Goal: Information Seeking & Learning: Learn about a topic

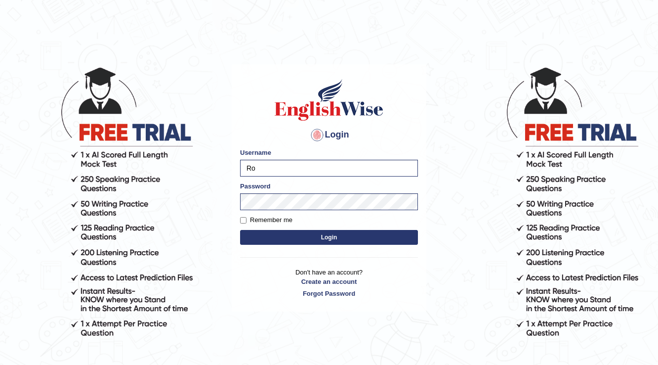
type input "R"
type input "Farzana12"
click at [240, 230] on button "Login" at bounding box center [329, 237] width 178 height 15
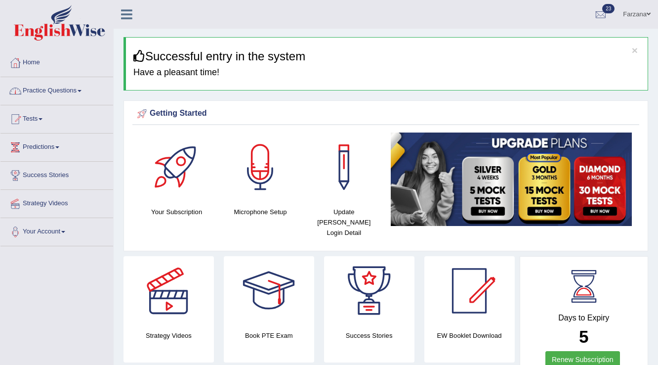
click at [56, 87] on link "Practice Questions" at bounding box center [56, 89] width 113 height 25
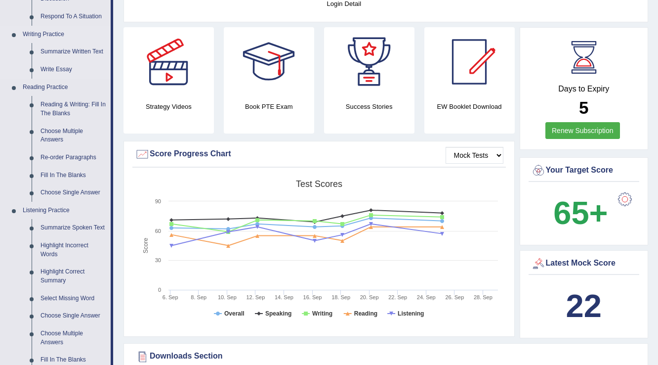
scroll to position [237, 0]
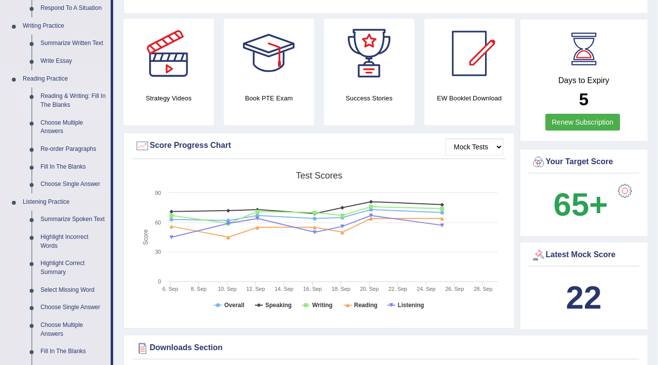
click at [49, 98] on link "Reading & Writing: Fill In The Blanks" at bounding box center [73, 100] width 75 height 26
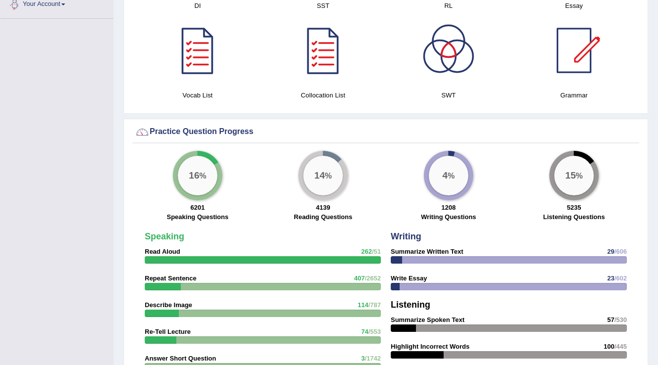
scroll to position [658, 0]
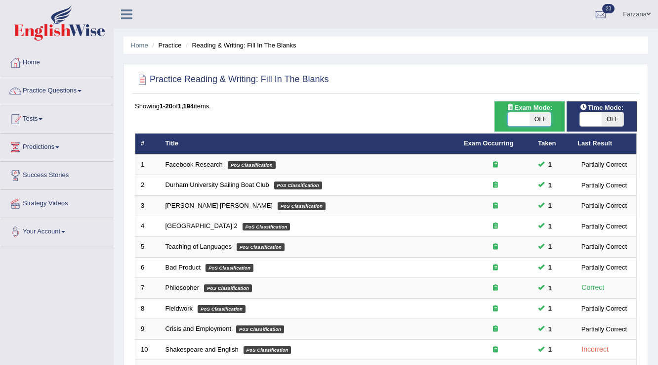
click at [514, 124] on span at bounding box center [519, 119] width 22 height 14
click at [531, 115] on span "OFF" at bounding box center [540, 119] width 22 height 14
checkbox input "true"
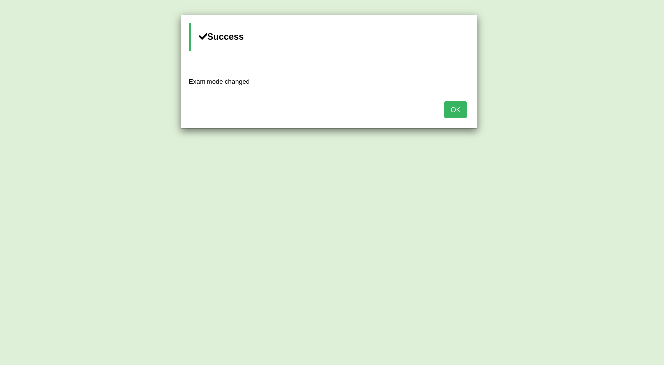
click at [448, 111] on button "OK" at bounding box center [455, 109] width 23 height 17
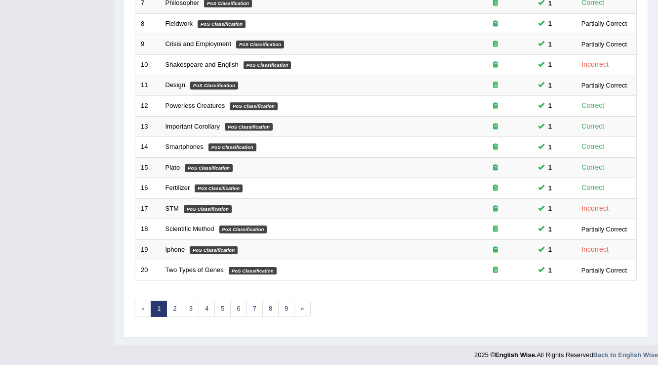
scroll to position [286, 0]
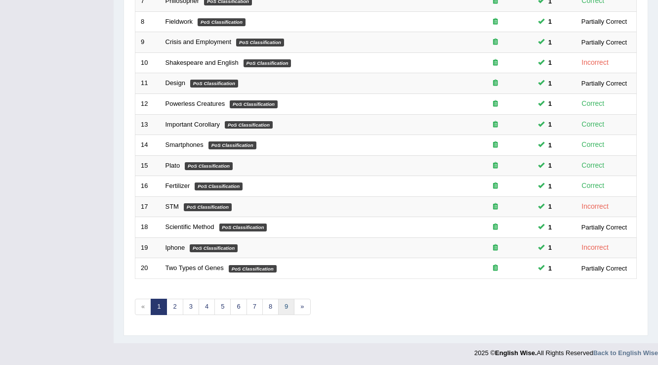
click at [288, 298] on link "9" at bounding box center [286, 306] width 16 height 16
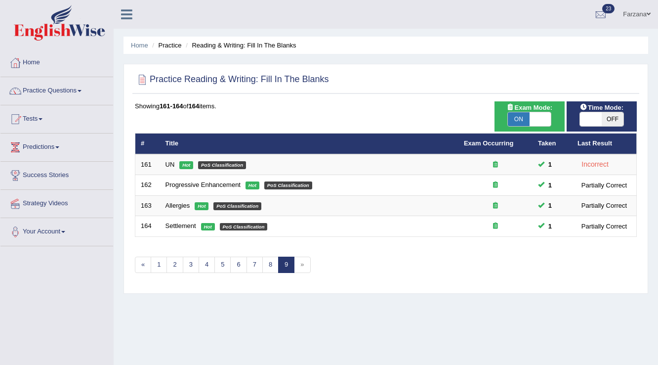
scroll to position [40, 0]
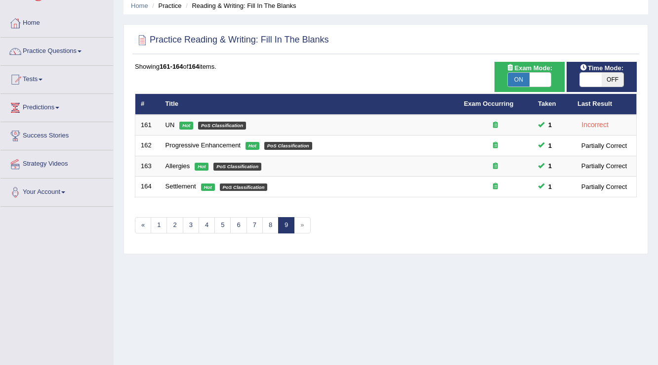
click at [260, 203] on div "Showing 161-164 of 164 items. # Title Exam Occurring Taken Last Result 161 UN H…" at bounding box center [386, 154] width 502 height 184
click at [270, 228] on link "8" at bounding box center [270, 225] width 16 height 16
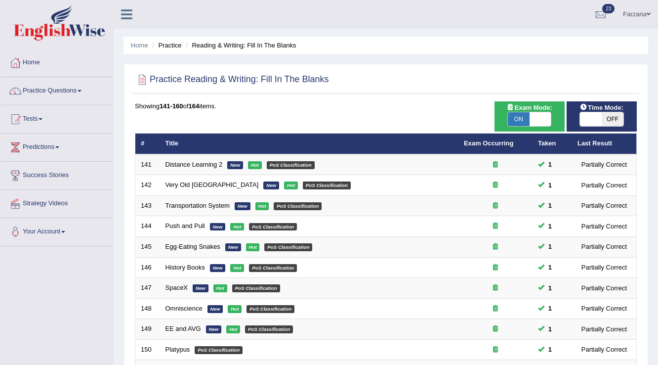
click at [525, 116] on span "ON" at bounding box center [519, 119] width 22 height 14
checkbox input "false"
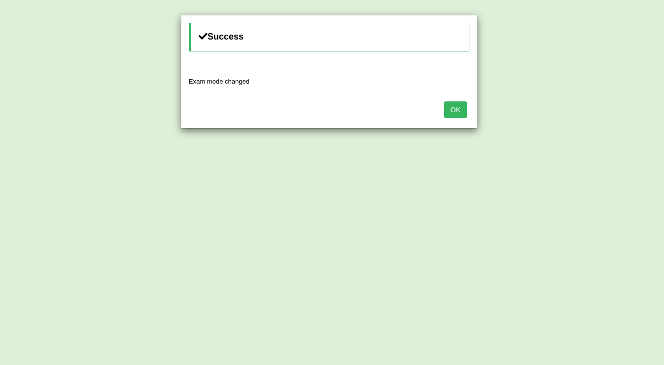
click at [452, 107] on button "OK" at bounding box center [455, 109] width 23 height 17
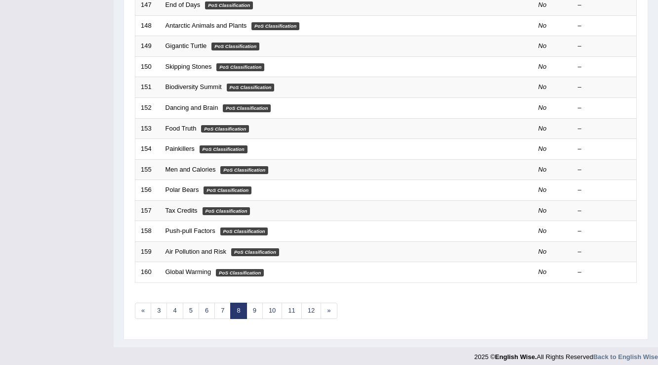
scroll to position [286, 0]
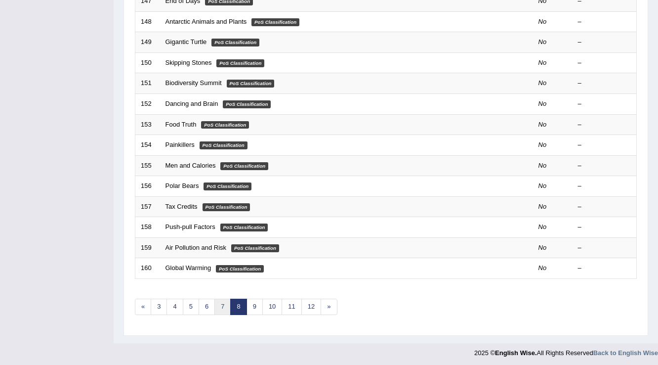
click at [219, 298] on link "7" at bounding box center [222, 306] width 16 height 16
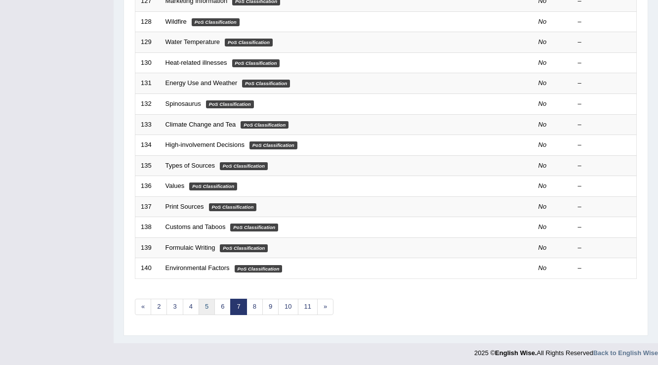
click at [205, 306] on link "5" at bounding box center [207, 306] width 16 height 16
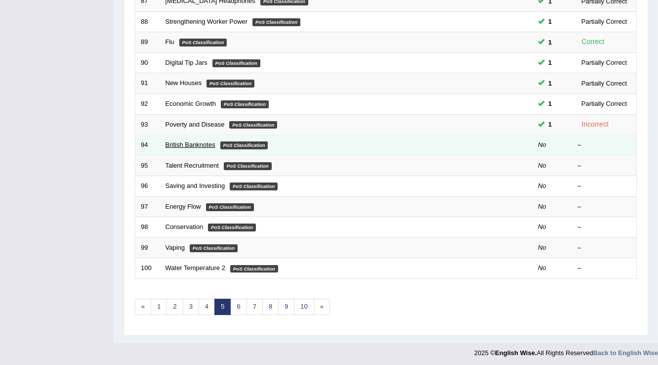
click at [205, 144] on link "British Banknotes" at bounding box center [190, 144] width 50 height 7
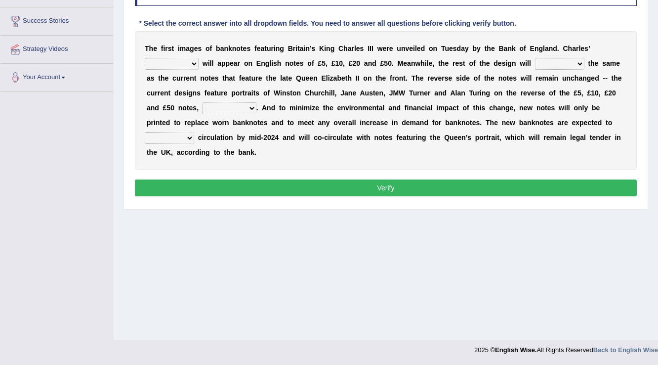
scroll to position [154, 0]
click at [168, 64] on select "cornerstone portion plagiarism portrait" at bounding box center [172, 64] width 54 height 12
click at [184, 59] on select "cornerstone portion plagiarism portrait" at bounding box center [172, 64] width 54 height 12
select select "portion"
click at [145, 58] on select "cornerstone portion plagiarism portrait" at bounding box center [172, 64] width 54 height 12
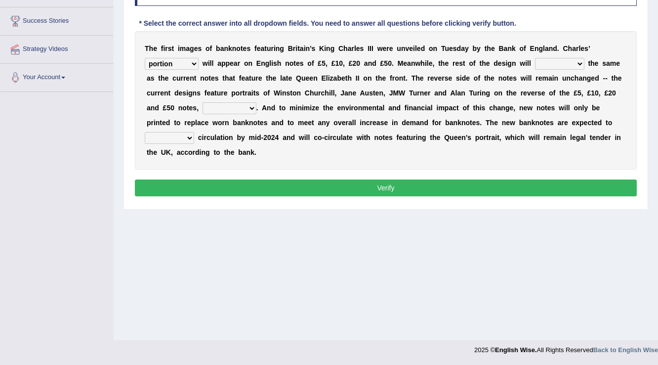
click at [539, 61] on select "remain surpass signify replicate" at bounding box center [559, 64] width 49 height 12
select select "remain"
click at [535, 58] on select "remain surpass signify replicate" at bounding box center [559, 64] width 49 height 12
click at [229, 109] on select "pervasively variously audaciously respectively" at bounding box center [230, 108] width 54 height 12
select select "variously"
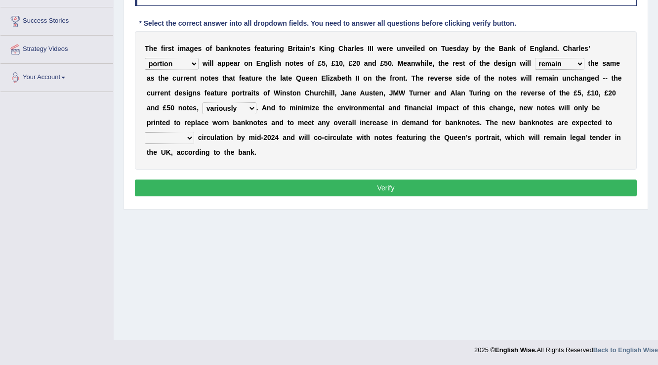
click at [203, 102] on select "pervasively variously audaciously respectively" at bounding box center [230, 108] width 54 height 12
click at [185, 134] on select "hinge divert enter inoculate" at bounding box center [169, 138] width 49 height 12
click at [183, 134] on select "hinge divert enter inoculate" at bounding box center [169, 138] width 49 height 12
click at [167, 134] on select "hinge divert enter inoculate" at bounding box center [169, 138] width 49 height 12
click at [168, 136] on select "hinge divert enter inoculate" at bounding box center [169, 138] width 49 height 12
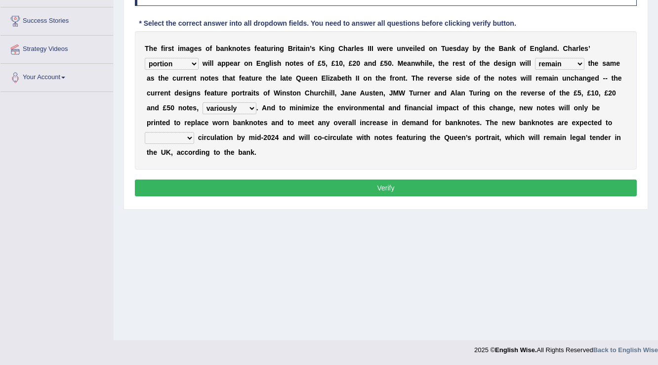
select select "divert"
click at [145, 132] on select "hinge divert enter inoculate" at bounding box center [169, 138] width 49 height 12
click at [174, 196] on div "Instructions: Below is a text with blanks. Click on each blank, a list of choic…" at bounding box center [385, 90] width 507 height 228
click at [174, 189] on button "Verify" at bounding box center [386, 187] width 502 height 17
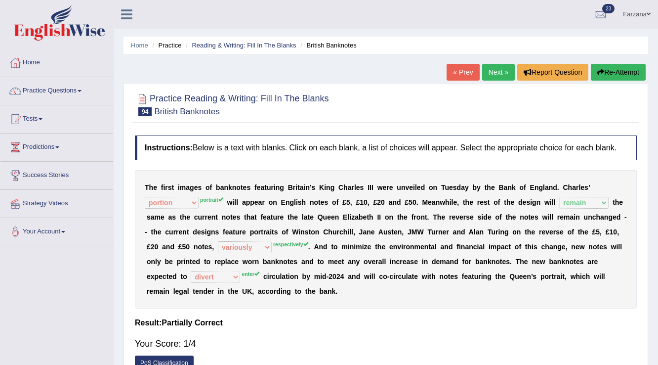
scroll to position [0, 0]
click at [486, 76] on link "Next »" at bounding box center [498, 72] width 33 height 17
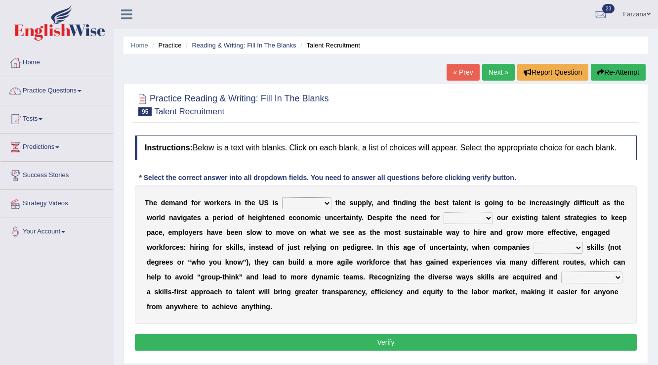
click at [306, 203] on select "outpacing falling flipping irrigating" at bounding box center [306, 203] width 49 height 12
click at [282, 197] on select "outpacing falling flipping irrigating" at bounding box center [306, 203] width 49 height 12
click at [295, 200] on select "outpacing falling flipping irrigating" at bounding box center [306, 203] width 49 height 12
select select "falling"
click at [282, 197] on select "outpacing falling flipping irrigating" at bounding box center [306, 203] width 49 height 12
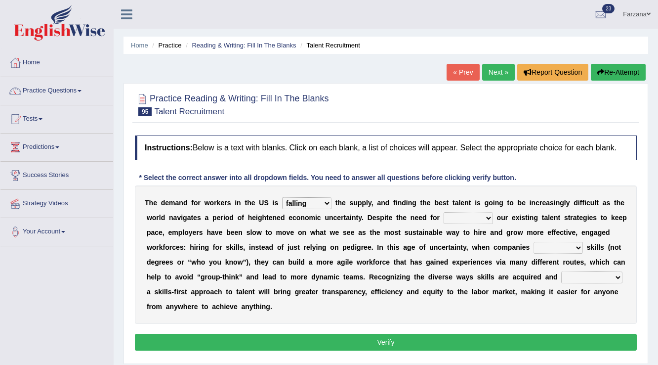
click at [459, 215] on select "reveling reflecting revamping inverting" at bounding box center [468, 218] width 49 height 12
select select "inverting"
click at [444, 212] on select "reveling reflecting revamping inverting" at bounding box center [468, 218] width 49 height 12
click at [570, 246] on select "neglect prioritize worsen alleviate" at bounding box center [557, 248] width 49 height 12
select select "neglect"
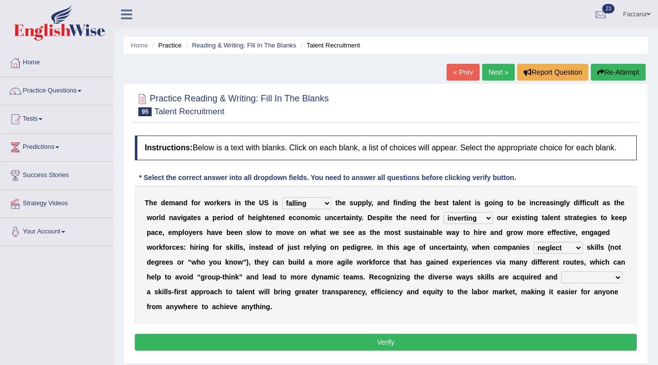
click at [533, 242] on select "neglect prioritize worsen alleviate" at bounding box center [557, 248] width 49 height 12
click at [588, 279] on select "distinguishing digitizing attempting adopting" at bounding box center [591, 277] width 61 height 12
select select "distinguishing"
click at [561, 271] on select "distinguishing digitizing attempting adopting" at bounding box center [591, 277] width 61 height 12
click at [530, 341] on button "Verify" at bounding box center [386, 341] width 502 height 17
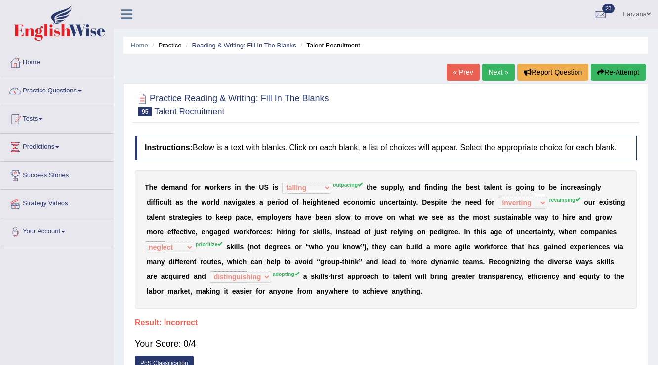
click at [496, 70] on link "Next »" at bounding box center [498, 72] width 33 height 17
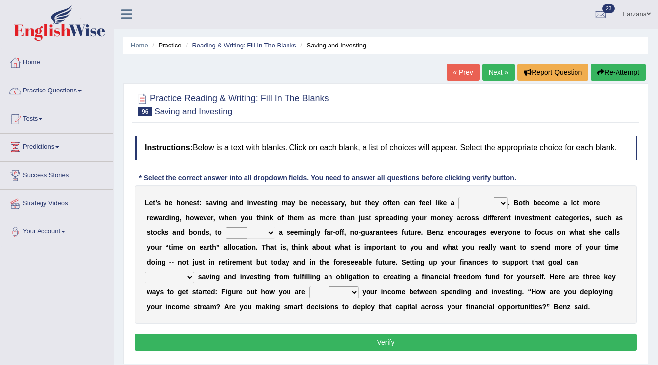
drag, startPoint x: 0, startPoint y: 0, endPoint x: 291, endPoint y: 178, distance: 341.4
click at [291, 178] on div "Instructions: Below is a text with blanks. Click on each blank, a list of choic…" at bounding box center [385, 244] width 507 height 228
click at [489, 200] on select "nuance choice recidivist chore" at bounding box center [482, 203] width 49 height 12
click at [494, 201] on select "nuance choice recidivist chore" at bounding box center [482, 203] width 49 height 12
click at [456, 205] on b at bounding box center [456, 203] width 4 height 8
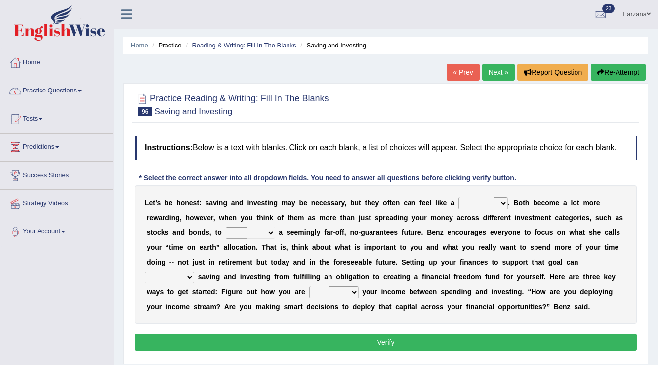
click at [458, 203] on select "nuance choice recidivist chore" at bounding box center [482, 203] width 49 height 12
click at [474, 208] on div "L e t ’ s b e h o n e s t : s a v i n g a n d i n v e s t i n g m a y b e n e c…" at bounding box center [386, 254] width 502 height 138
click at [472, 205] on select "nuance choice recidivist chore" at bounding box center [482, 203] width 49 height 12
select select "chore"
click at [458, 197] on select "nuance choice recidivist chore" at bounding box center [482, 203] width 49 height 12
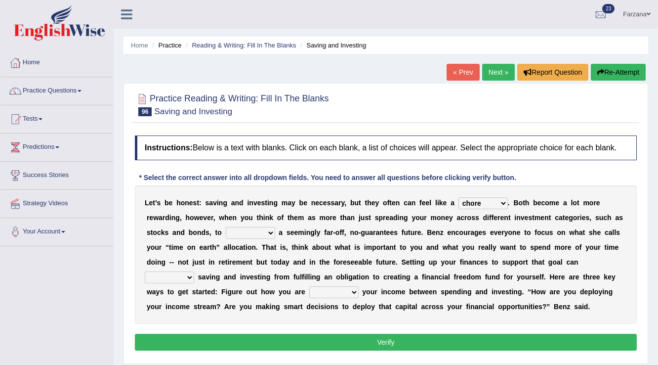
click at [226, 232] on select "fulminate fund categorize fend" at bounding box center [250, 233] width 49 height 12
click at [258, 232] on select "fulminate fund categorize fend" at bounding box center [250, 233] width 49 height 12
select select "fend"
click at [226, 227] on select "fulminate fund categorize fend" at bounding box center [250, 233] width 49 height 12
click at [158, 277] on select "transcend transact transport transform" at bounding box center [169, 277] width 49 height 12
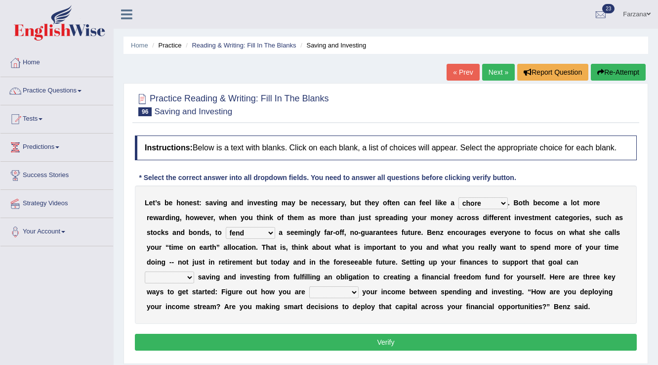
click at [181, 276] on select "transcend transact transport transform" at bounding box center [169, 277] width 49 height 12
click at [191, 275] on select "transcend transact transport transform" at bounding box center [169, 277] width 49 height 12
select select "transact"
click at [145, 271] on select "transcend transact transport transform" at bounding box center [169, 277] width 49 height 12
click at [320, 295] on select "affording spiking allocating delegating" at bounding box center [333, 292] width 49 height 12
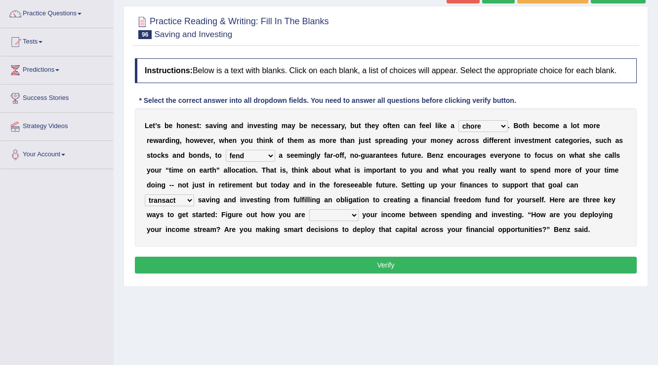
scroll to position [79, 0]
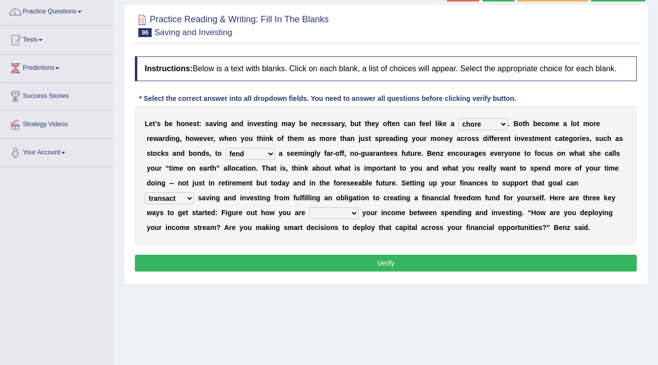
click at [321, 215] on select "affording spiking allocating delegating" at bounding box center [333, 213] width 49 height 12
click at [319, 210] on select "affording spiking allocating delegating" at bounding box center [333, 213] width 49 height 12
click at [322, 217] on select "affording spiking allocating delegating" at bounding box center [333, 213] width 49 height 12
click at [327, 212] on select "affording spiking allocating delegating" at bounding box center [333, 213] width 49 height 12
select select "affording"
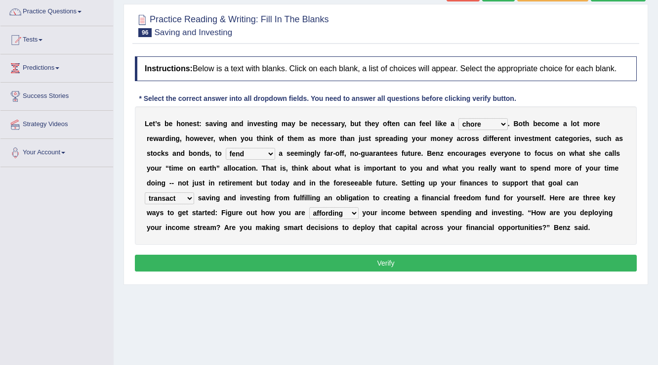
click at [309, 207] on select "affording spiking allocating delegating" at bounding box center [333, 213] width 49 height 12
click at [327, 263] on button "Verify" at bounding box center [386, 262] width 502 height 17
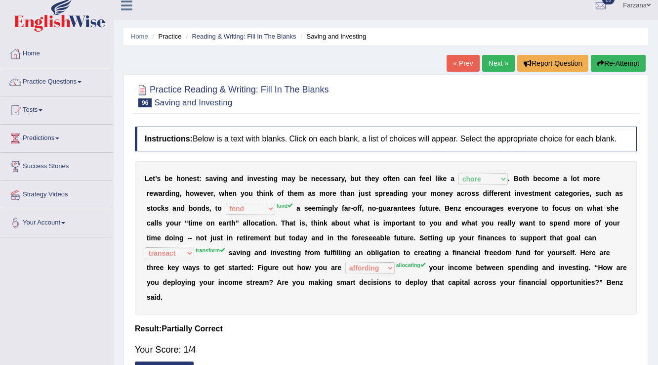
scroll to position [0, 0]
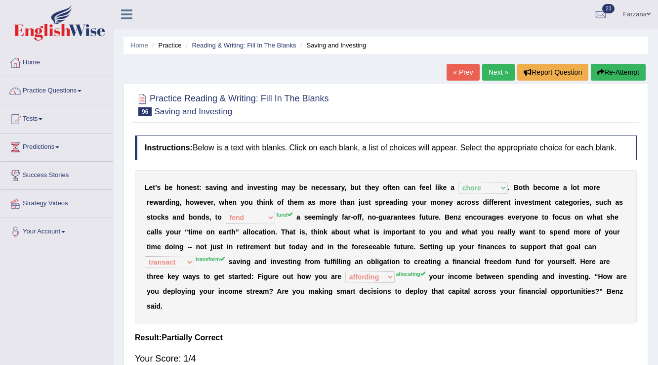
click at [485, 77] on link "Next »" at bounding box center [498, 72] width 33 height 17
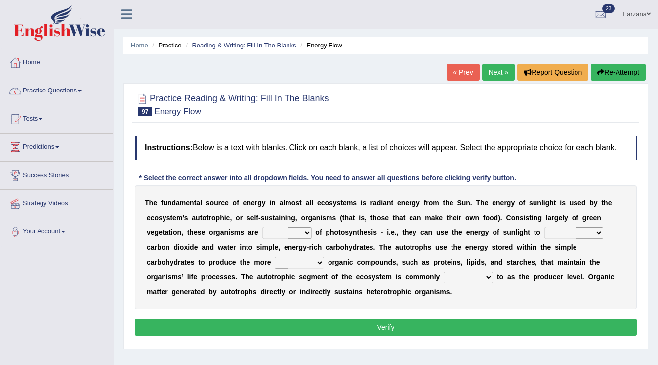
click at [277, 232] on select "aware capable proud guilty" at bounding box center [286, 233] width 49 height 12
select select "proud"
click at [262, 227] on select "aware capable proud guilty" at bounding box center [286, 233] width 49 height 12
click at [551, 230] on select "communicate build convert force" at bounding box center [573, 233] width 59 height 12
select select "build"
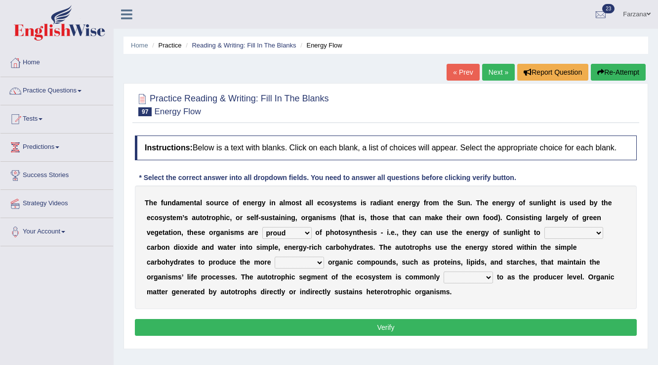
click at [544, 227] on select "communicate build convert force" at bounding box center [573, 233] width 59 height 12
click at [310, 264] on select "normal complex authentic futile" at bounding box center [299, 262] width 49 height 12
click at [284, 263] on select "normal complex authentic futile" at bounding box center [299, 262] width 49 height 12
click at [275, 256] on select "normal complex authentic futile" at bounding box center [299, 262] width 49 height 12
click at [294, 258] on select "normal complex authentic futile" at bounding box center [299, 262] width 49 height 12
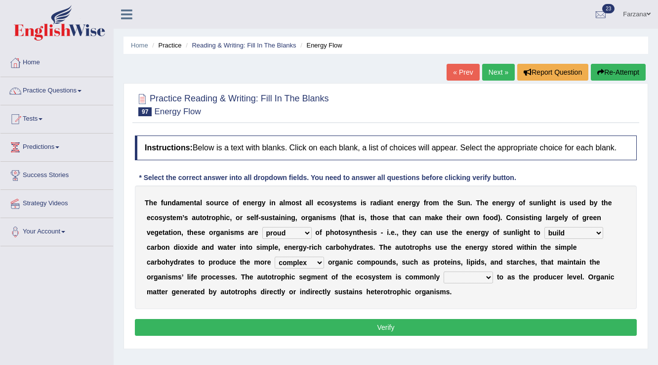
select select "authentic"
click at [275, 256] on select "normal complex authentic futile" at bounding box center [299, 262] width 49 height 12
click at [472, 281] on select "made known provided referred" at bounding box center [468, 277] width 49 height 12
select select "made"
click at [444, 271] on select "made known provided referred" at bounding box center [468, 277] width 49 height 12
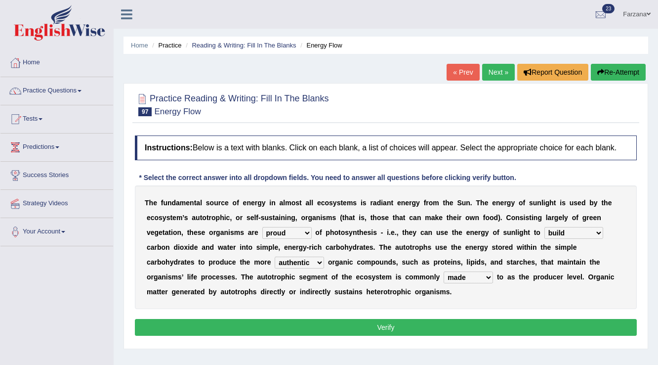
click at [450, 332] on button "Verify" at bounding box center [386, 327] width 502 height 17
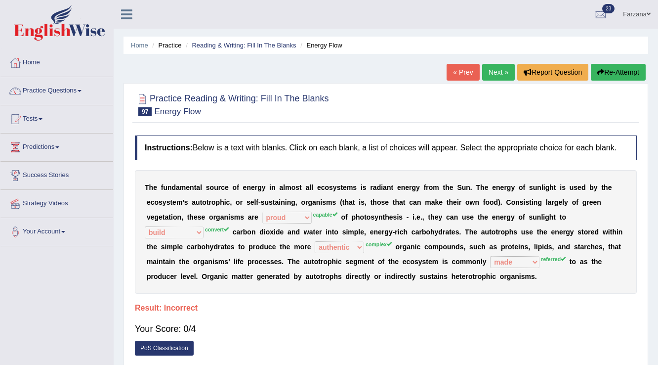
click at [354, 205] on div "T h e f u n d a m e n t a l s o u r c e o f e n e r g y i n a l m o s t a l l e…" at bounding box center [386, 231] width 502 height 123
click at [486, 72] on link "Next »" at bounding box center [498, 72] width 33 height 17
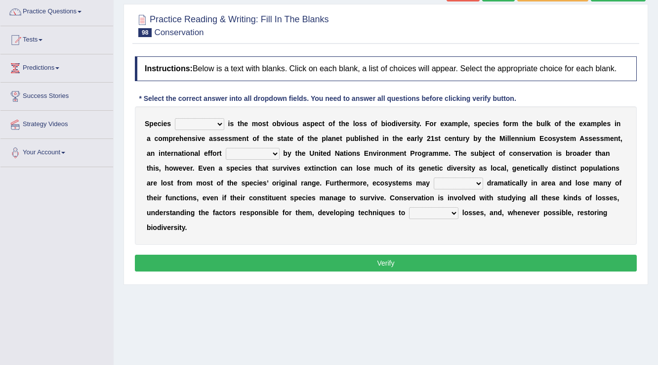
click at [184, 124] on select "richness extinction migration diversity" at bounding box center [199, 124] width 49 height 12
click at [205, 124] on select "richness extinction migration diversity" at bounding box center [199, 124] width 49 height 12
select select "extinction"
click at [175, 118] on select "richness extinction migration diversity" at bounding box center [199, 124] width 49 height 12
click at [257, 148] on select "confounded consulted converted coordinated" at bounding box center [253, 154] width 54 height 12
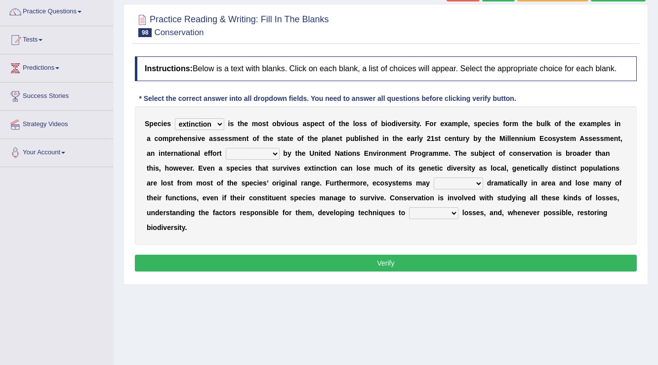
select select "coordinated"
click at [226, 148] on select "confounded consulted converted coordinated" at bounding box center [253, 154] width 54 height 12
click at [459, 180] on select "expand remain shrink extend" at bounding box center [458, 183] width 49 height 12
select select "expand"
click at [434, 177] on select "expand remain shrink extend" at bounding box center [458, 183] width 49 height 12
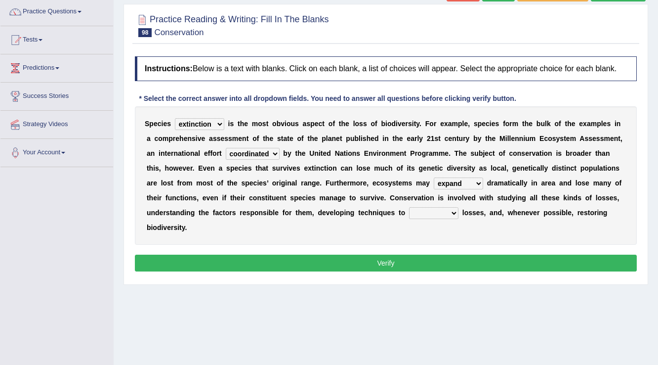
click at [421, 210] on select "prevent praise accelerate prompt" at bounding box center [433, 213] width 49 height 12
select select "prevent"
click at [409, 207] on select "prevent praise accelerate prompt" at bounding box center [433, 213] width 49 height 12
click at [428, 256] on button "Verify" at bounding box center [386, 262] width 502 height 17
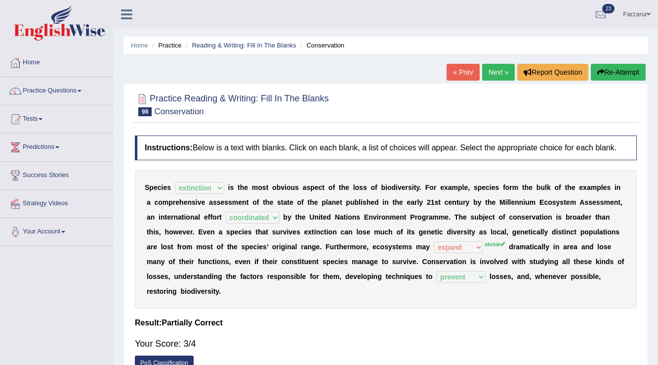
click at [488, 77] on link "Next »" at bounding box center [498, 72] width 33 height 17
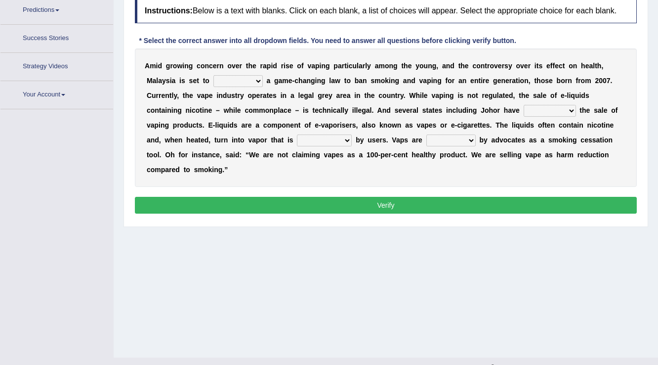
scroll to position [137, 0]
click at [230, 79] on select "introduce adapt lift enroll" at bounding box center [237, 81] width 49 height 12
select select "introduce"
click at [213, 75] on select "introduce adapt lift enroll" at bounding box center [237, 81] width 49 height 12
click at [533, 112] on select "proposed proliferated prohibited promoted" at bounding box center [550, 111] width 52 height 12
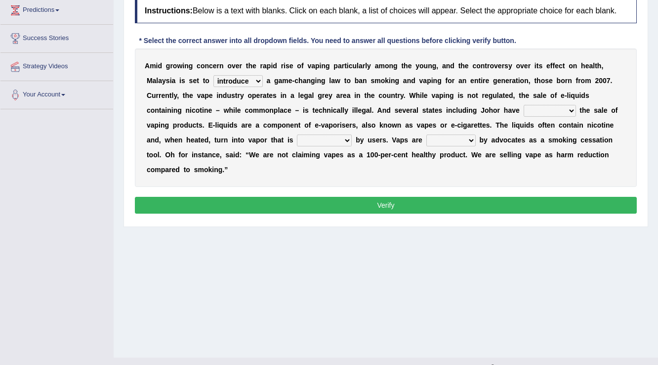
click at [514, 99] on div "A m i d g r o w i n g c o n c e r n o v e r t h e r a p i d r i s e o f v a p i…" at bounding box center [386, 117] width 502 height 138
click at [571, 108] on select "proposed proliferated prohibited promoted" at bounding box center [550, 111] width 52 height 12
click at [524, 105] on select "proposed proliferated prohibited promoted" at bounding box center [550, 111] width 52 height 12
click at [546, 111] on select "proposed proliferated prohibited promoted" at bounding box center [550, 111] width 52 height 12
select select "prohibited"
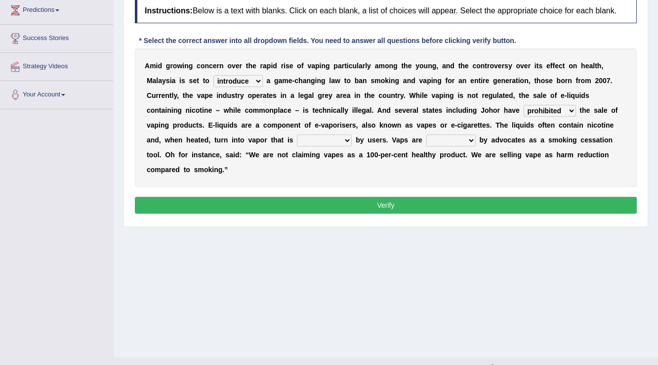
click at [524, 105] on select "proposed proliferated prohibited promoted" at bounding box center [550, 111] width 52 height 12
click at [311, 136] on select "comprised inhaled compressed exhaled" at bounding box center [324, 140] width 55 height 12
select select "comprised"
click at [297, 134] on select "comprised inhaled compressed exhaled" at bounding box center [324, 140] width 55 height 12
click at [309, 134] on select "comprised inhaled compressed exhaled" at bounding box center [324, 140] width 55 height 12
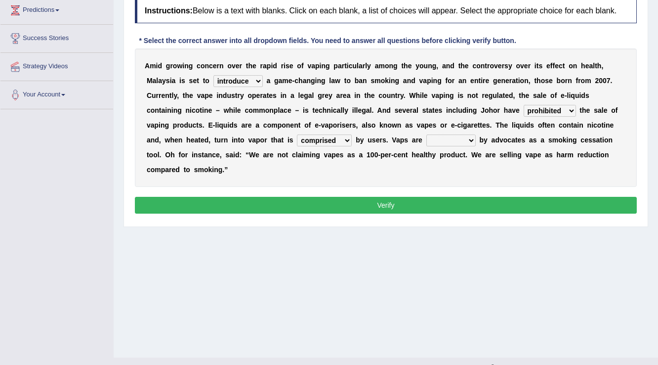
click at [287, 97] on b at bounding box center [288, 95] width 4 height 8
click at [438, 139] on select "touted despised criticized destroyed" at bounding box center [450, 140] width 49 height 12
select select "criticized"
click at [426, 134] on select "touted despised criticized destroyed" at bounding box center [450, 140] width 49 height 12
click at [429, 208] on button "Verify" at bounding box center [386, 205] width 502 height 17
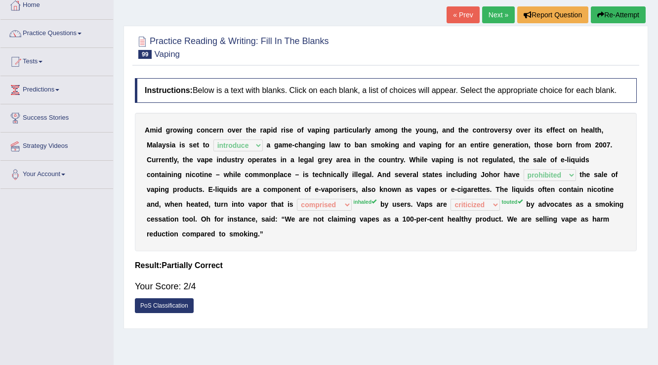
scroll to position [18, 0]
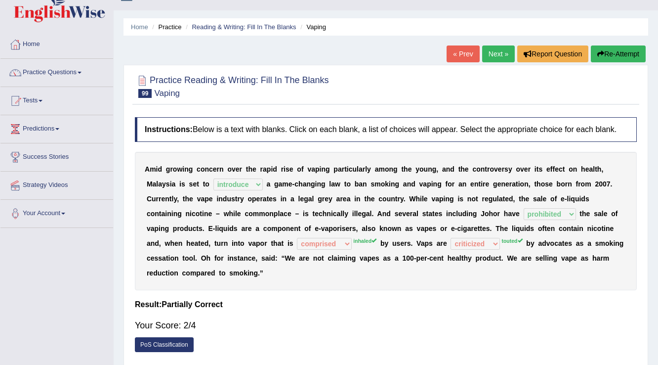
click at [498, 52] on link "Next »" at bounding box center [498, 53] width 33 height 17
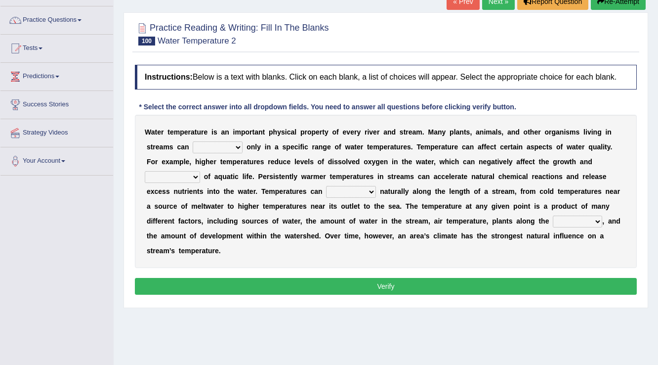
scroll to position [79, 0]
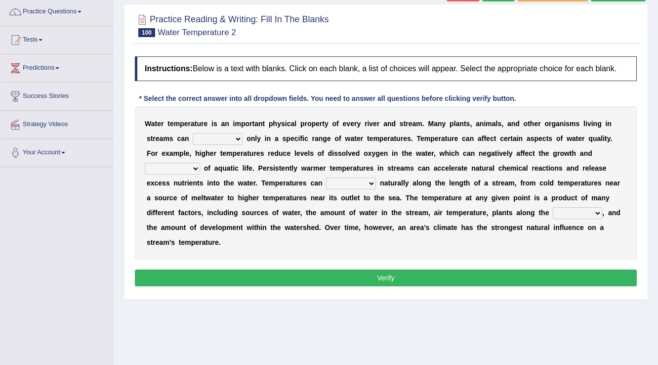
click at [226, 141] on select "wither perish flourish deteriorate" at bounding box center [218, 139] width 50 height 12
click at [214, 138] on select "wither perish flourish deteriorate" at bounding box center [218, 139] width 50 height 12
select select "flourish"
click at [193, 133] on select "wither perish flourish deteriorate" at bounding box center [218, 139] width 50 height 12
click at [188, 165] on select "productivity corrosion appreciation degradation" at bounding box center [172, 168] width 55 height 12
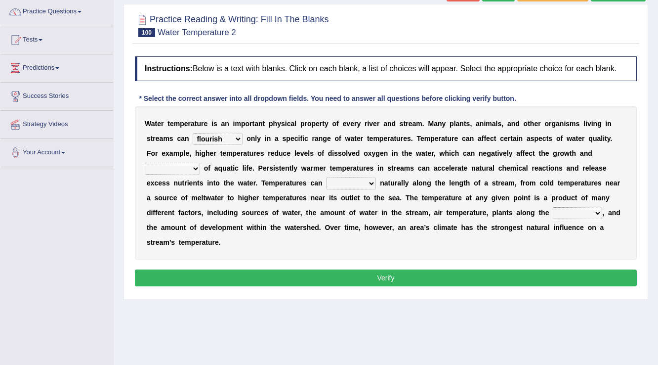
click at [179, 159] on div "W a t e r t e m p e r a t u r e i s a n i m p o r t a n t p h y s i c a l p r o…" at bounding box center [386, 182] width 502 height 153
click at [178, 168] on select "productivity corrosion appreciation degradation" at bounding box center [172, 168] width 55 height 12
select select "appreciation"
click at [145, 162] on select "productivity corrosion appreciation degradation" at bounding box center [172, 168] width 55 height 12
drag, startPoint x: 352, startPoint y: 171, endPoint x: 352, endPoint y: 177, distance: 6.4
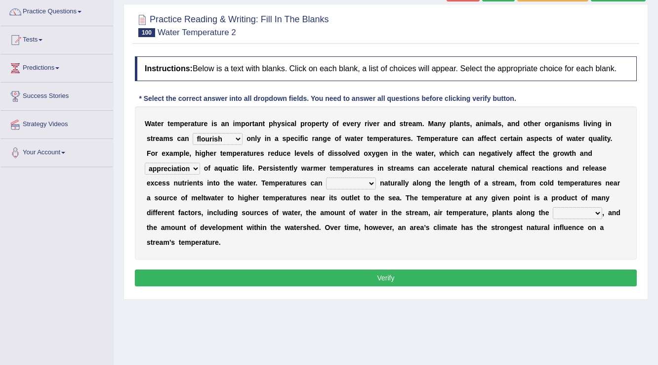
click at [352, 175] on div "W a t e r t e m p e r a t u r e i s a n i m p o r t a n t p h y s i c a l p r o…" at bounding box center [386, 182] width 502 height 153
click at [352, 180] on select "decline vary remain deteriorate" at bounding box center [351, 183] width 50 height 12
select select "vary"
click at [326, 177] on select "decline vary remain deteriorate" at bounding box center [351, 183] width 50 height 12
click at [575, 211] on select "mountains road forest bank" at bounding box center [577, 213] width 49 height 12
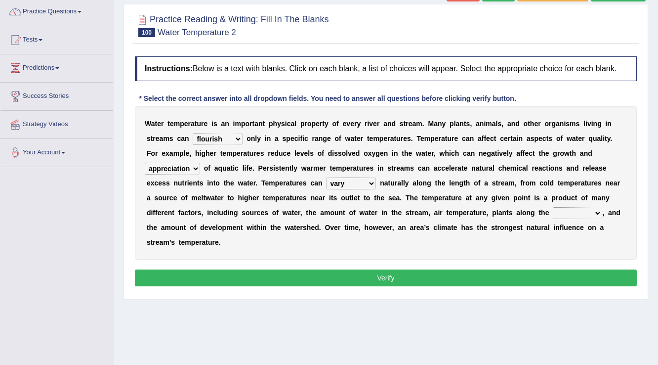
select select "forest"
click at [553, 207] on select "mountains road forest bank" at bounding box center [577, 213] width 49 height 12
click at [537, 279] on button "Verify" at bounding box center [386, 277] width 502 height 17
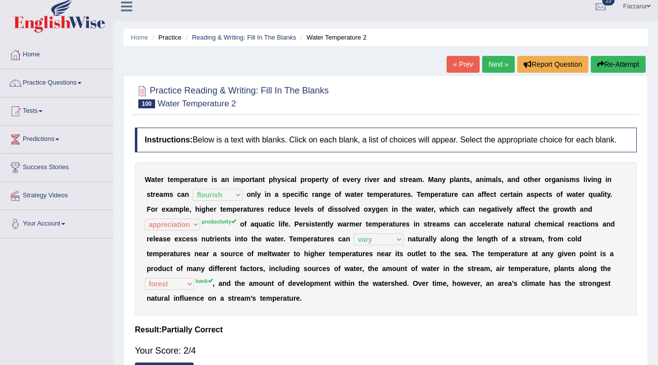
scroll to position [0, 0]
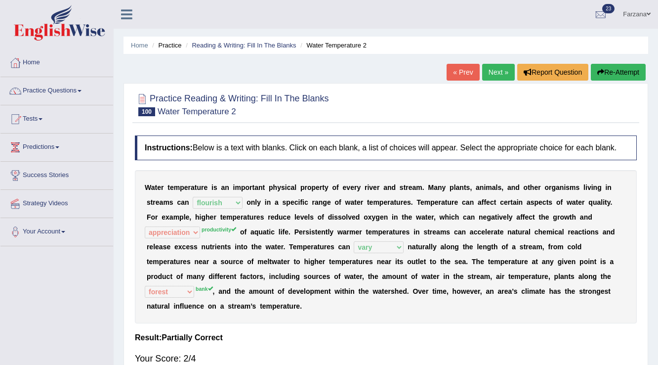
click at [505, 74] on link "Next »" at bounding box center [498, 72] width 33 height 17
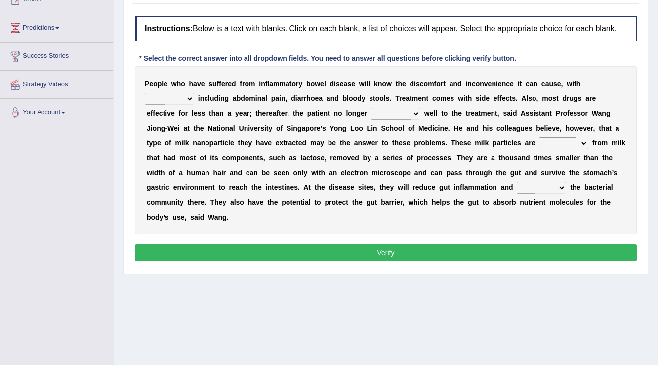
scroll to position [154, 0]
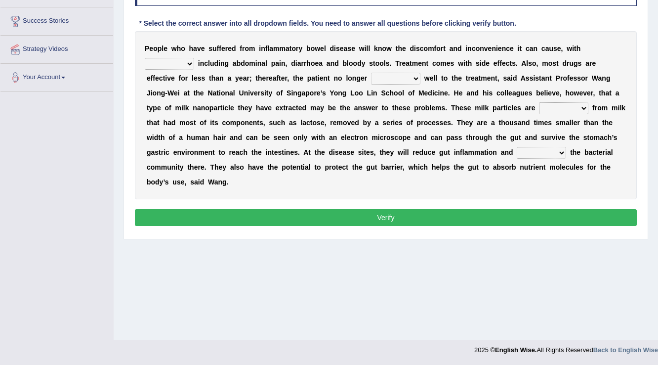
click at [168, 63] on select "symptoms sources causes benefits" at bounding box center [169, 64] width 49 height 12
select select "symptoms"
click at [145, 58] on select "symptoms sources causes benefits" at bounding box center [169, 64] width 49 height 12
click at [381, 81] on select "returns refers responds refuses" at bounding box center [395, 79] width 49 height 12
select select "refuses"
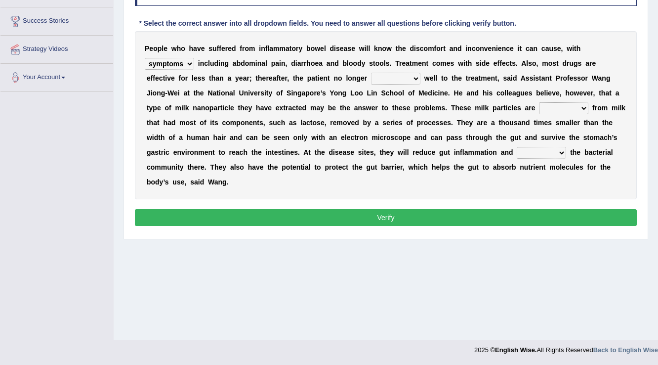
click at [371, 73] on select "returns refers responds refuses" at bounding box center [395, 79] width 49 height 12
click at [554, 105] on select "prohibited derived missed prevented" at bounding box center [563, 108] width 49 height 12
click at [539, 102] on select "prohibited derived missed prevented" at bounding box center [563, 108] width 49 height 12
click at [552, 106] on select "prohibited derived missed prevented" at bounding box center [563, 108] width 49 height 12
select select "missed"
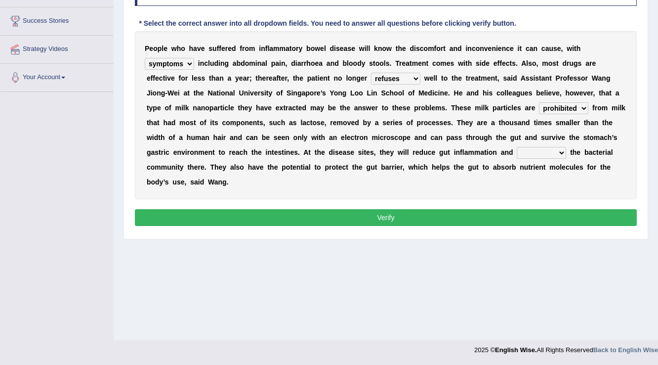
click at [539, 102] on select "prohibited derived missed prevented" at bounding box center [563, 108] width 49 height 12
click at [561, 99] on div "P e o p l e w h o h a v e s u f f e r e d f r o m i n f l a m m a t o r y b o w…" at bounding box center [386, 115] width 502 height 168
click at [560, 106] on select "prohibited derived missed prevented" at bounding box center [563, 108] width 49 height 12
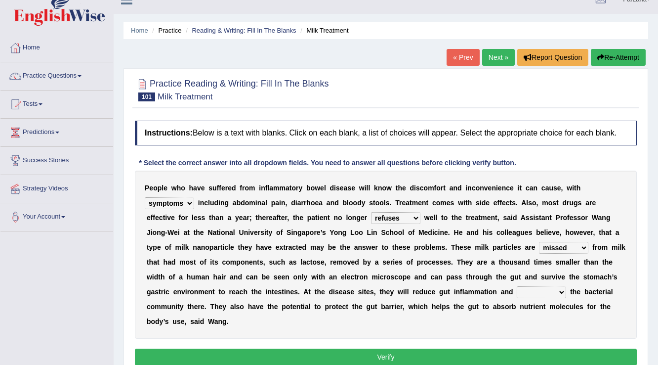
scroll to position [0, 0]
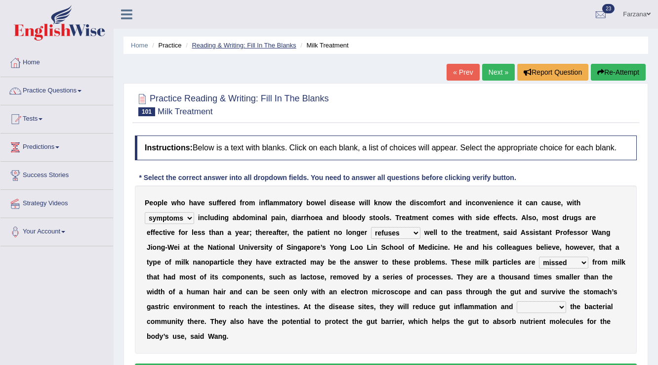
click at [205, 46] on link "Reading & Writing: Fill In The Blanks" at bounding box center [244, 44] width 104 height 7
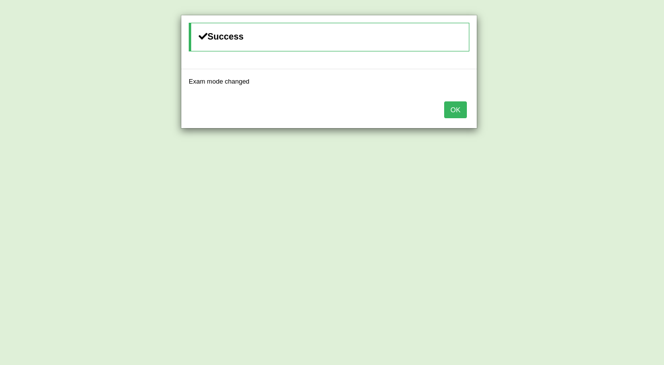
click at [448, 119] on div "OK" at bounding box center [328, 110] width 295 height 35
click at [456, 112] on button "OK" at bounding box center [455, 109] width 23 height 17
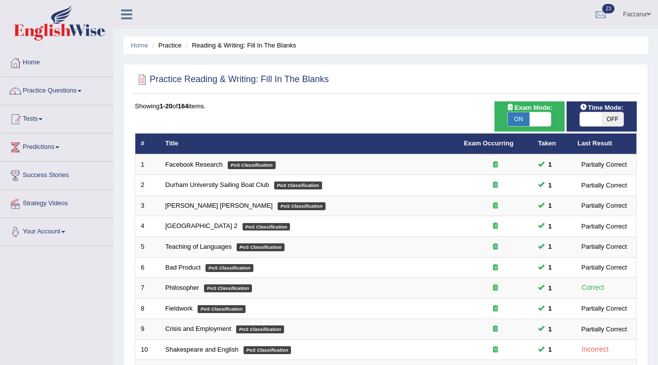
click at [523, 122] on span "ON" at bounding box center [519, 119] width 22 height 14
checkbox input "false"
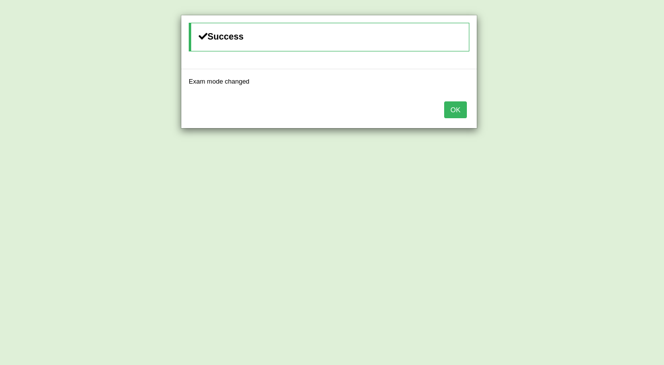
click at [453, 113] on button "OK" at bounding box center [455, 109] width 23 height 17
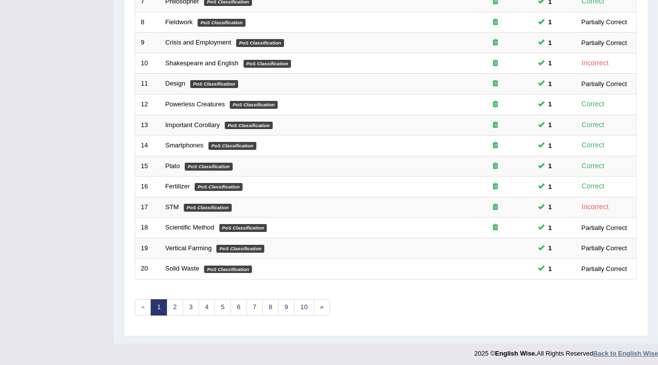
scroll to position [286, 0]
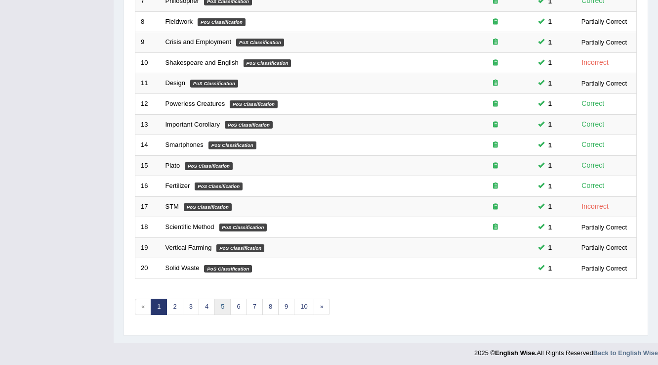
click at [220, 304] on link "5" at bounding box center [222, 306] width 16 height 16
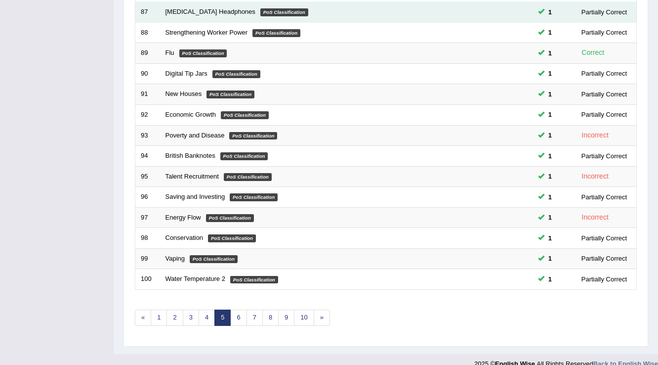
scroll to position [277, 0]
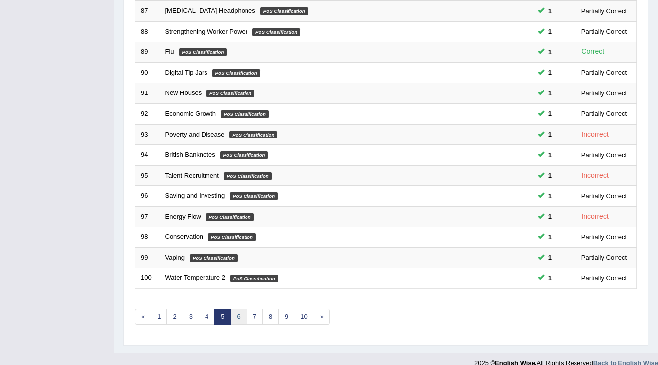
click at [237, 315] on link "6" at bounding box center [238, 316] width 16 height 16
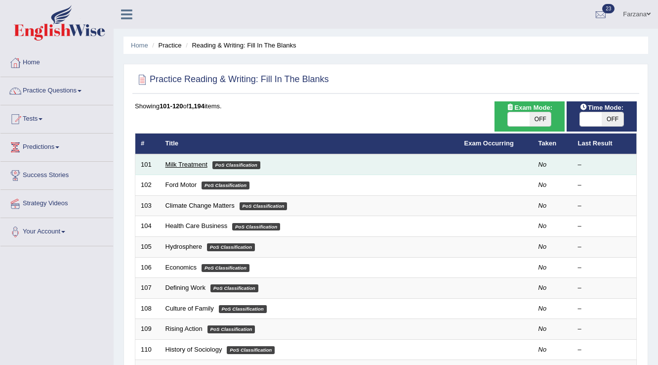
click at [182, 162] on link "Milk Treatment" at bounding box center [186, 164] width 42 height 7
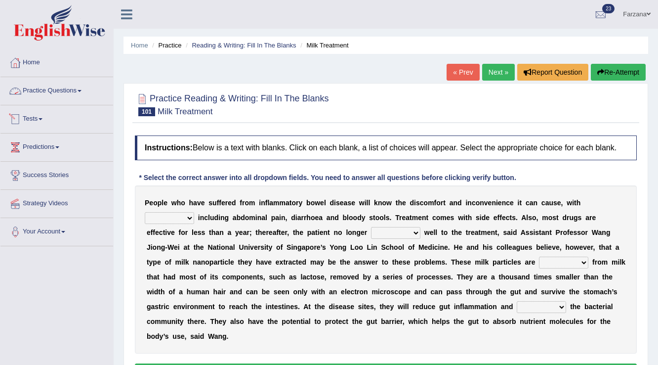
click at [38, 99] on link "Practice Questions" at bounding box center [56, 89] width 113 height 25
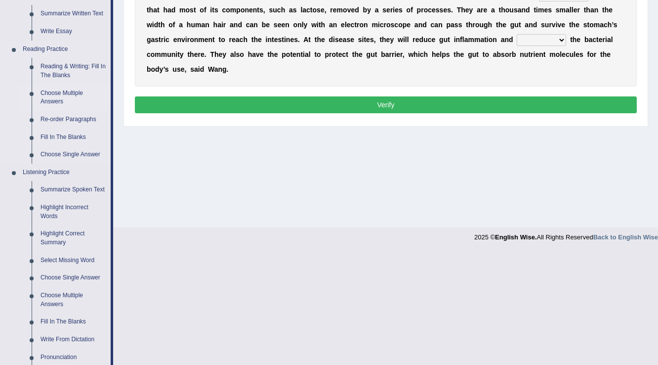
scroll to position [277, 0]
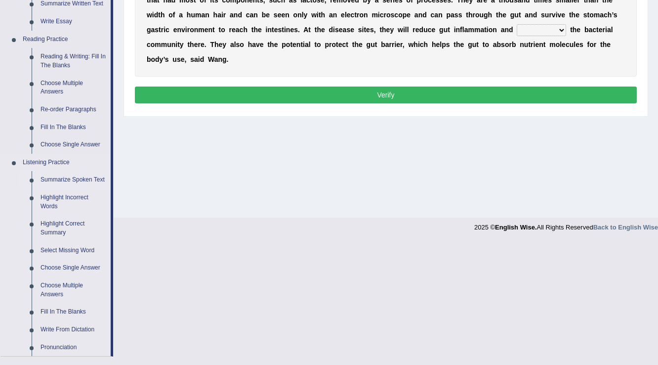
click at [68, 175] on link "Summarize Spoken Text" at bounding box center [73, 180] width 75 height 18
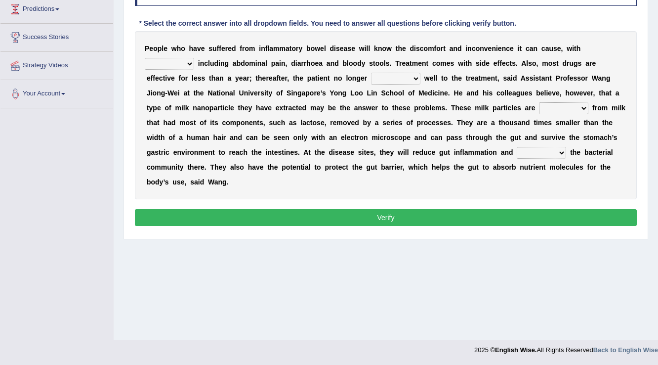
scroll to position [154, 0]
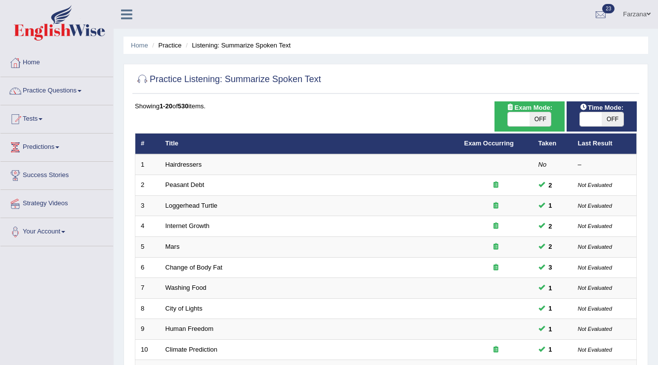
click at [531, 119] on span "OFF" at bounding box center [540, 119] width 22 height 14
checkbox input "true"
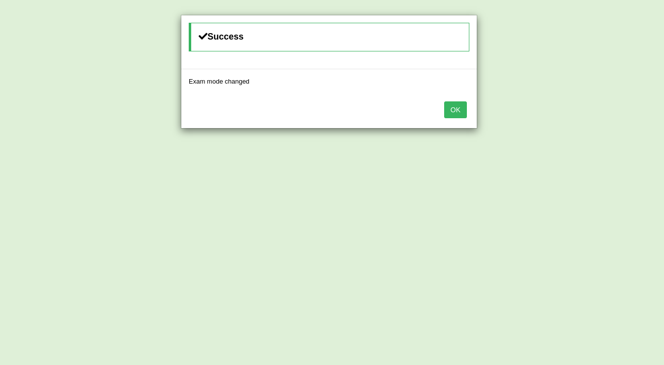
click at [464, 113] on button "OK" at bounding box center [455, 109] width 23 height 17
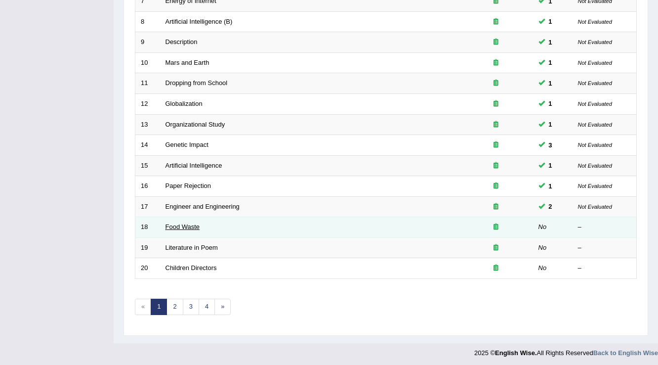
click at [187, 223] on link "Food Waste" at bounding box center [182, 226] width 35 height 7
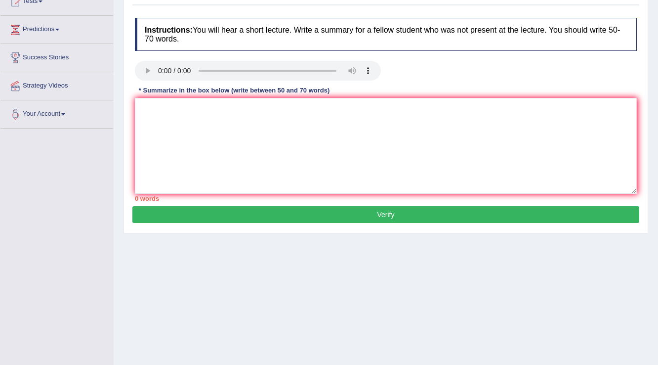
scroll to position [119, 0]
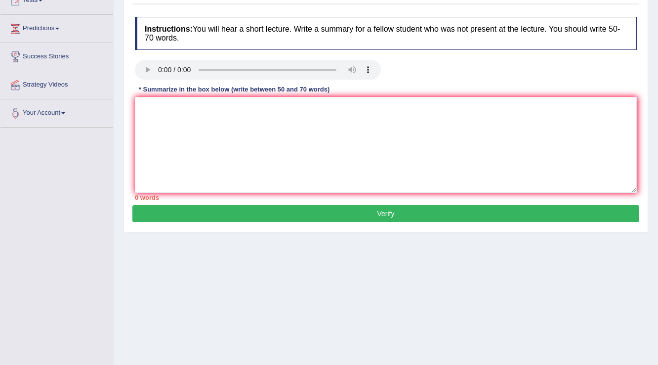
click at [426, 209] on button "Verify" at bounding box center [385, 213] width 507 height 17
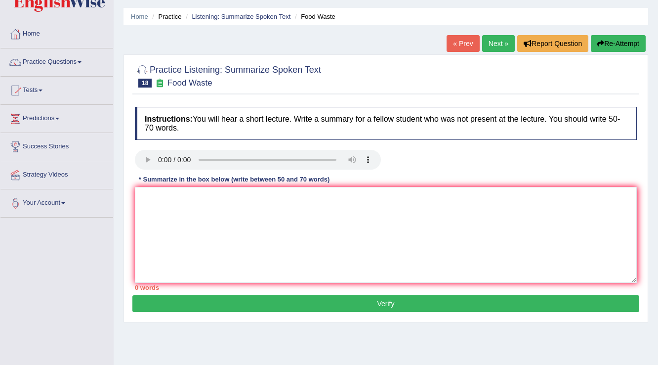
scroll to position [79, 0]
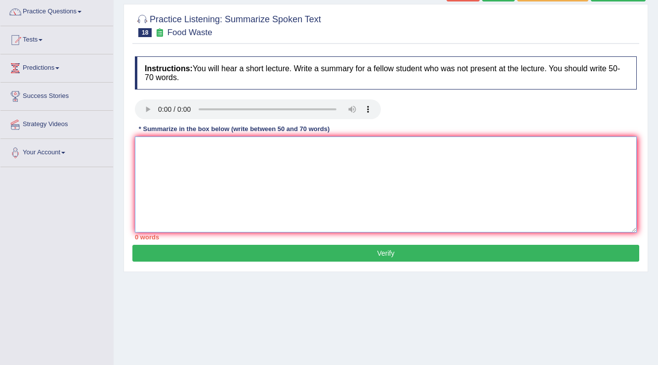
click at [285, 142] on textarea at bounding box center [386, 184] width 502 height 96
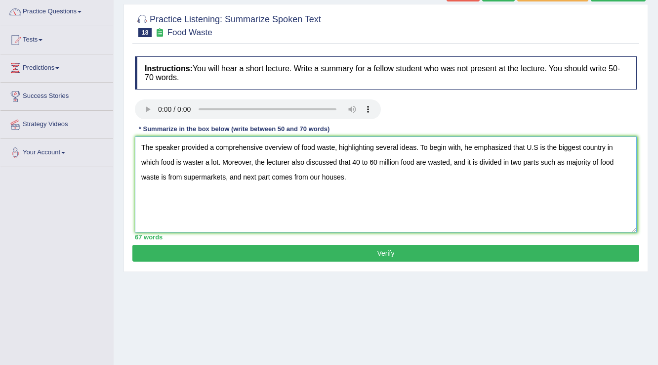
type textarea "The speaker provided a comprehensive overview of food waste, highlighting sever…"
click at [356, 260] on button "Verify" at bounding box center [385, 252] width 507 height 17
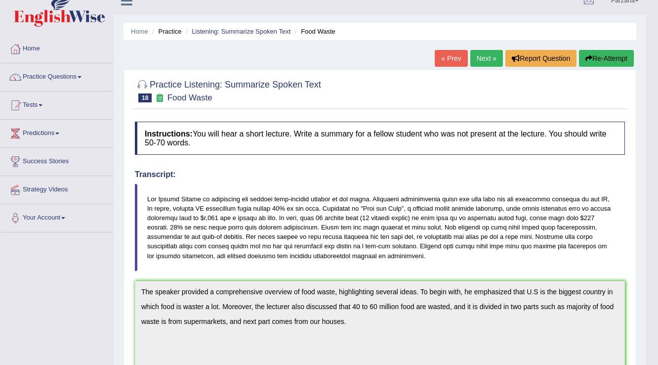
scroll to position [0, 0]
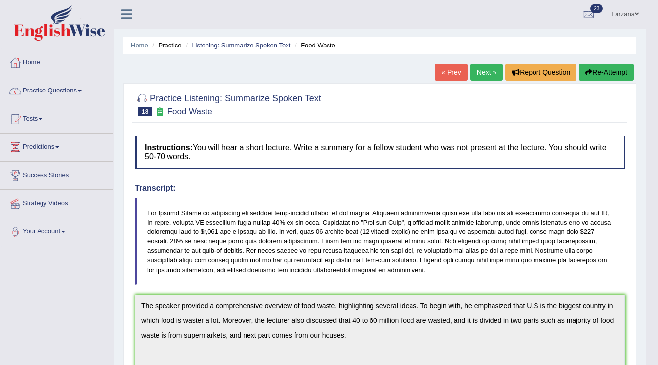
click at [488, 77] on link "Next »" at bounding box center [486, 72] width 33 height 17
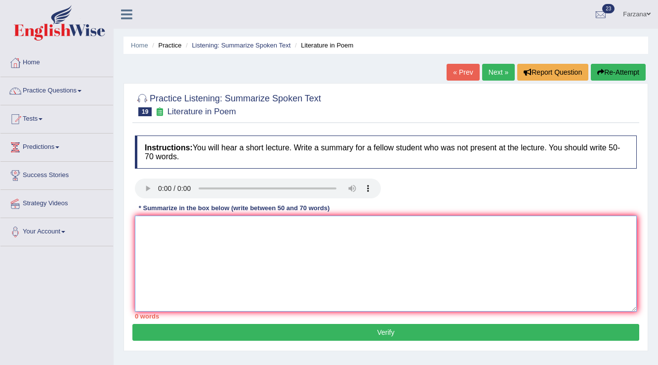
click at [201, 284] on textarea at bounding box center [386, 263] width 502 height 96
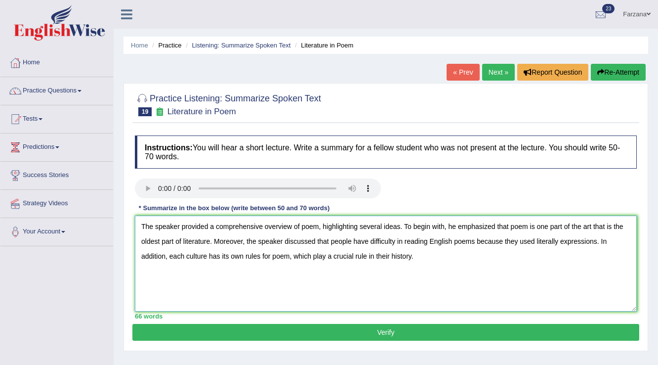
click at [166, 253] on textarea "The speaker provided a comprehensive overview of poem, highlighting several ide…" at bounding box center [386, 263] width 502 height 96
type textarea "The speaker provided a comprehensive overview of poem, highlighting several ide…"
click at [312, 330] on button "Verify" at bounding box center [385, 332] width 507 height 17
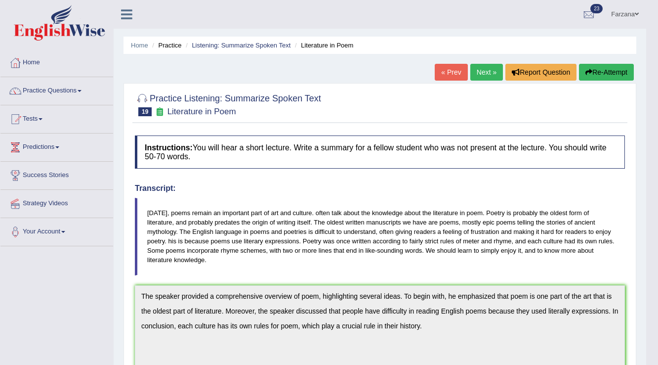
click at [481, 79] on link "Next »" at bounding box center [486, 72] width 33 height 17
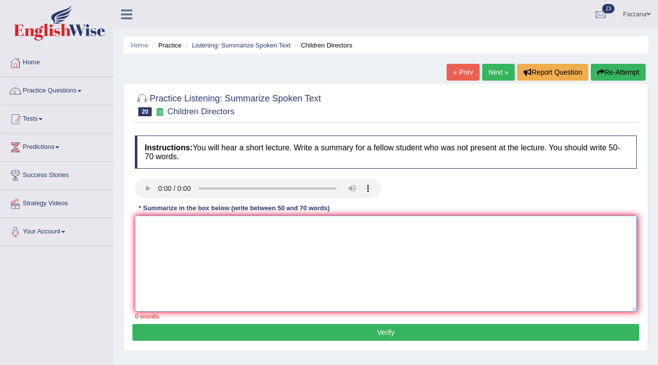
click at [279, 249] on textarea at bounding box center [386, 263] width 502 height 96
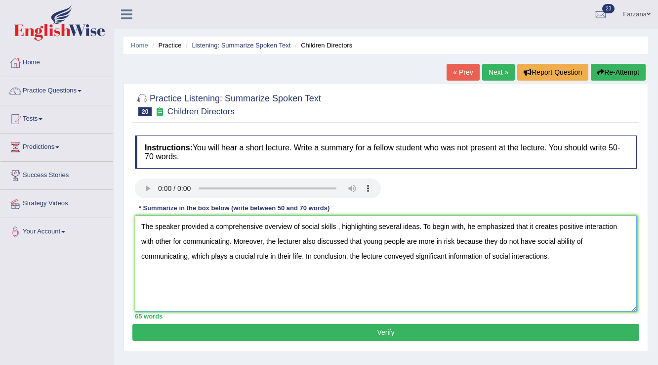
type textarea "The speaker provided a comprehensive overview of social skills , highlighting s…"
click at [441, 332] on button "Verify" at bounding box center [385, 332] width 507 height 17
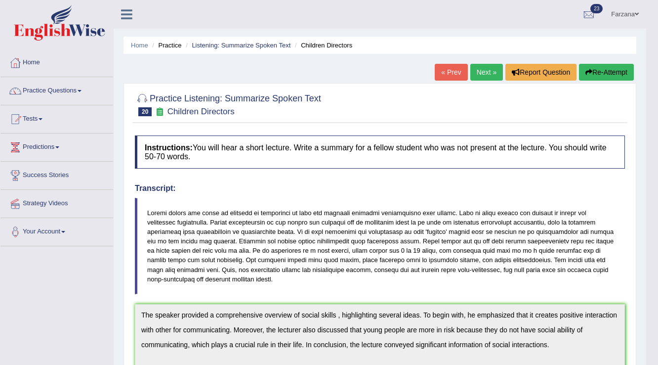
click at [492, 75] on link "Next »" at bounding box center [486, 72] width 33 height 17
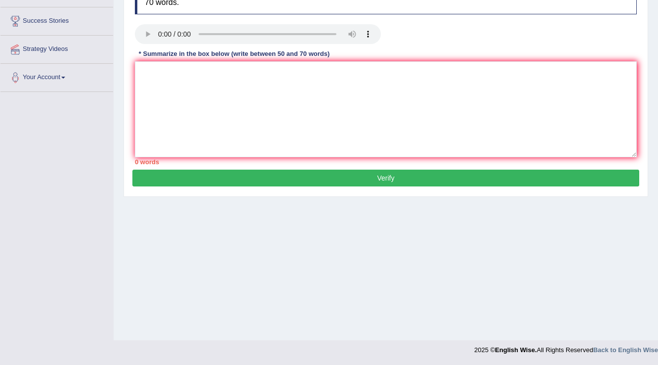
drag, startPoint x: 446, startPoint y: 26, endPoint x: 429, endPoint y: 74, distance: 50.9
click at [432, 65] on div "Instructions: You will hear a short lecture. Write a summary for a fellow stude…" at bounding box center [385, 72] width 507 height 193
click at [427, 76] on textarea at bounding box center [386, 109] width 502 height 96
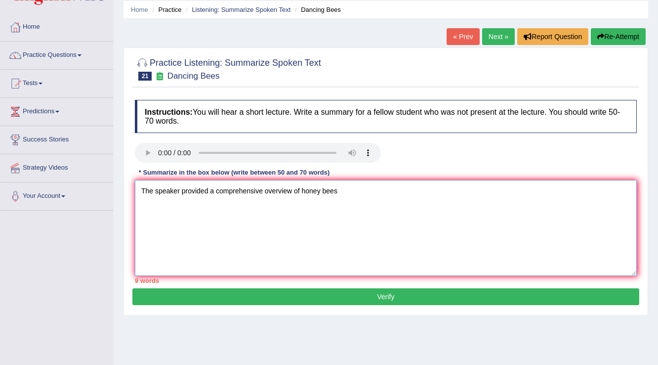
scroll to position [36, 0]
click at [350, 193] on textarea "The speaker provided a comprehensive overview of honey bees" at bounding box center [386, 228] width 502 height 96
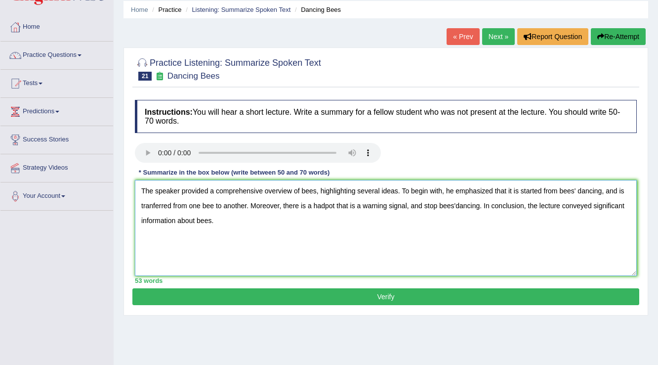
type textarea "The speaker provided a comprehensive overview of bees, highlighting several ide…"
click at [330, 293] on button "Verify" at bounding box center [385, 296] width 507 height 17
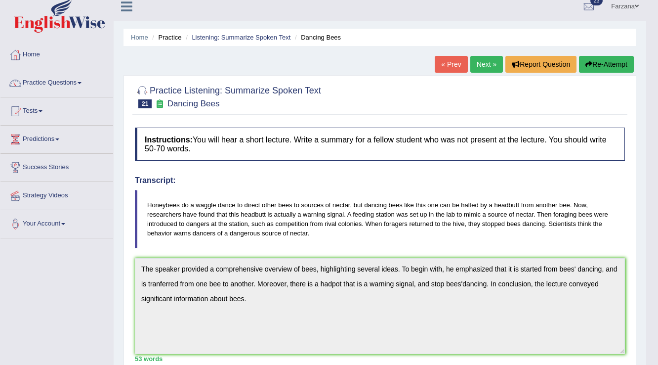
scroll to position [0, 0]
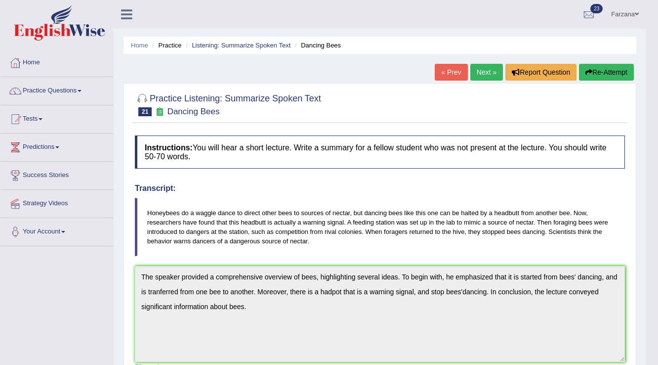
click at [487, 77] on link "Next »" at bounding box center [486, 72] width 33 height 17
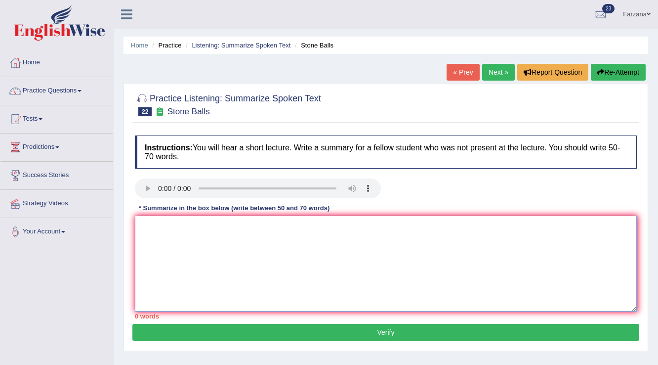
click at [239, 255] on textarea at bounding box center [386, 263] width 502 height 96
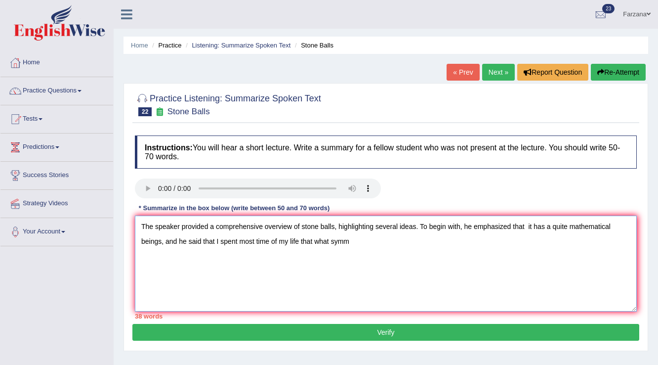
click at [385, 246] on textarea "The speaker provided a comprehensive overview of stone balls, highlighting seve…" at bounding box center [386, 263] width 502 height 96
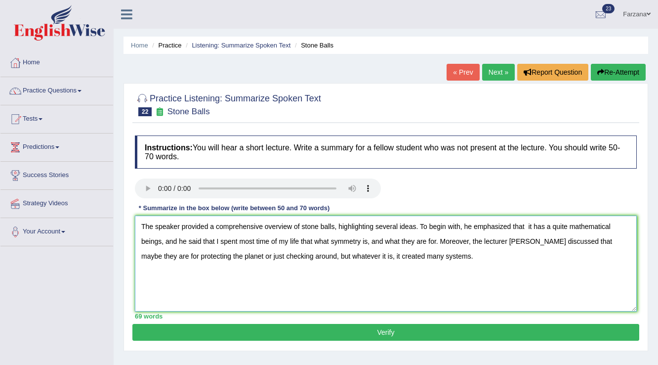
type textarea "The speaker provided a comprehensive overview of stone balls, highlighting seve…"
click at [365, 340] on div "Practice Listening: Summarize Spoken Text 22 Stone Balls Instructions: You will…" at bounding box center [385, 217] width 525 height 268
click at [356, 329] on button "Verify" at bounding box center [385, 332] width 507 height 17
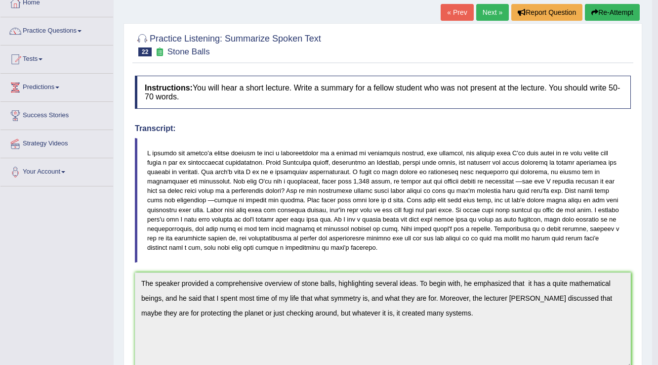
scroll to position [40, 0]
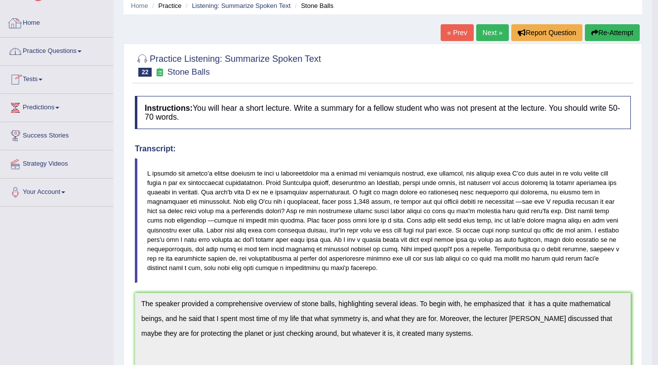
click at [55, 54] on link "Practice Questions" at bounding box center [56, 50] width 113 height 25
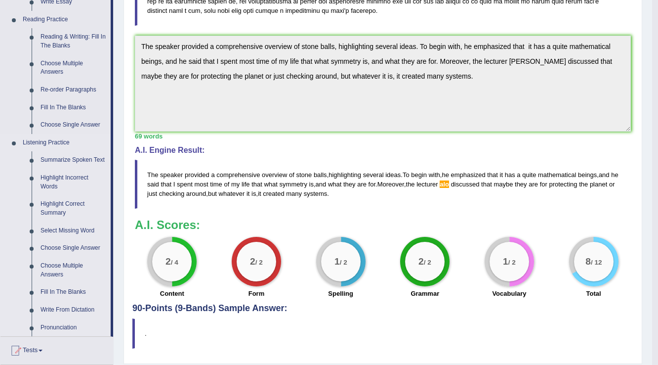
scroll to position [356, 0]
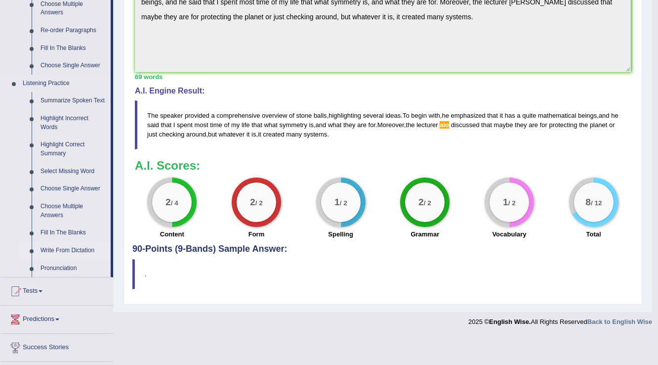
click at [65, 251] on link "Write From Dictation" at bounding box center [73, 251] width 75 height 18
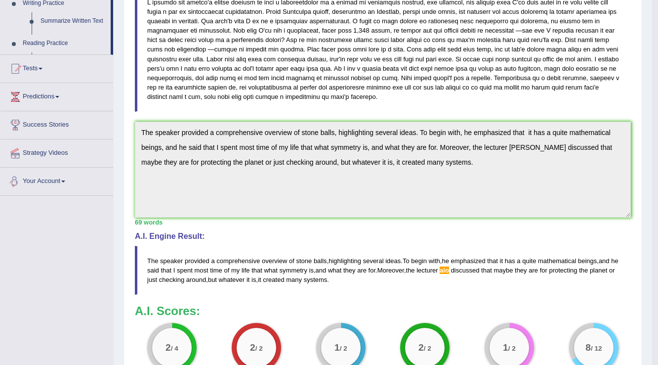
scroll to position [326, 0]
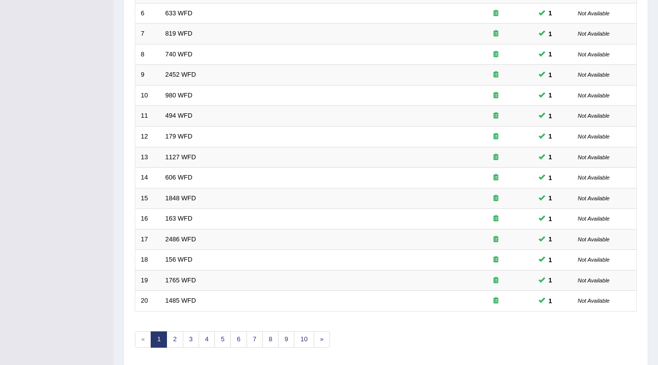
scroll to position [286, 0]
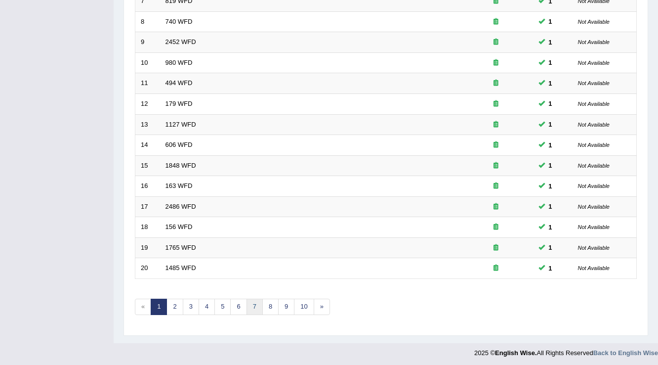
click at [249, 299] on link "7" at bounding box center [254, 306] width 16 height 16
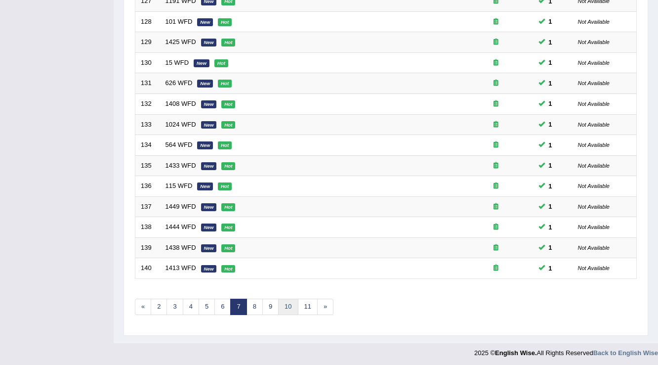
click at [289, 306] on link "10" at bounding box center [288, 306] width 20 height 16
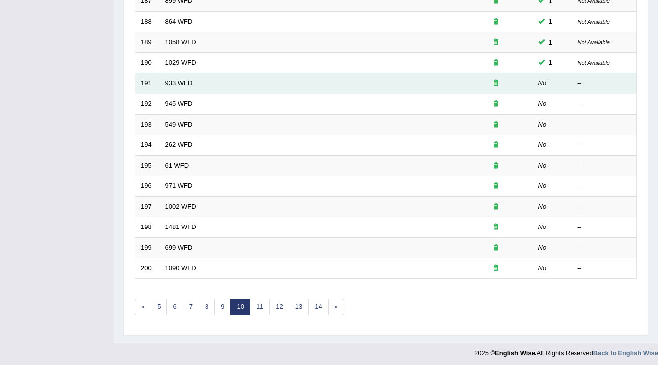
click at [174, 80] on link "933 WFD" at bounding box center [178, 82] width 27 height 7
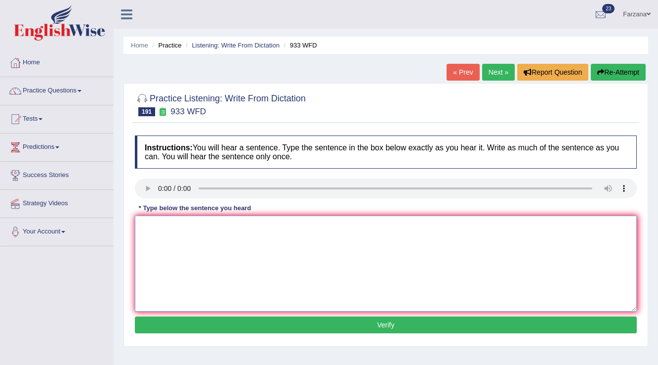
click at [206, 234] on textarea at bounding box center [386, 263] width 502 height 96
type textarea "This course involves a combination of pure and mathematics."
click at [223, 331] on button "Verify" at bounding box center [386, 324] width 502 height 17
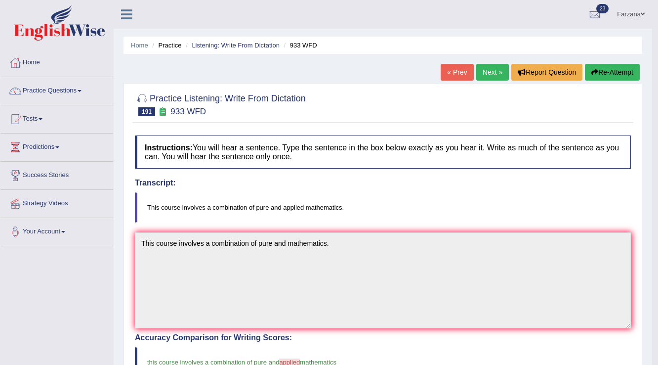
click at [482, 66] on link "Next »" at bounding box center [492, 72] width 33 height 17
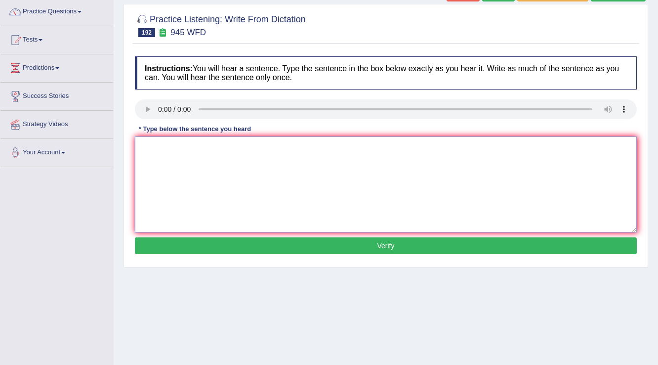
click at [194, 168] on textarea at bounding box center [386, 184] width 502 height 96
type textarea "O"
type textarea "Psychologists say that we will influence our behaviours."
click at [334, 249] on button "Verify" at bounding box center [386, 245] width 502 height 17
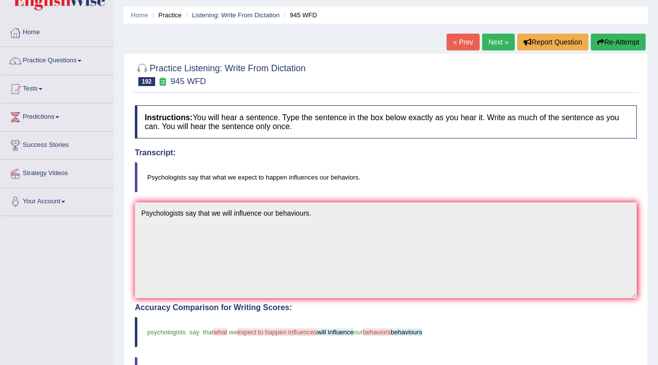
drag, startPoint x: 47, startPoint y: 155, endPoint x: 46, endPoint y: 121, distance: 33.6
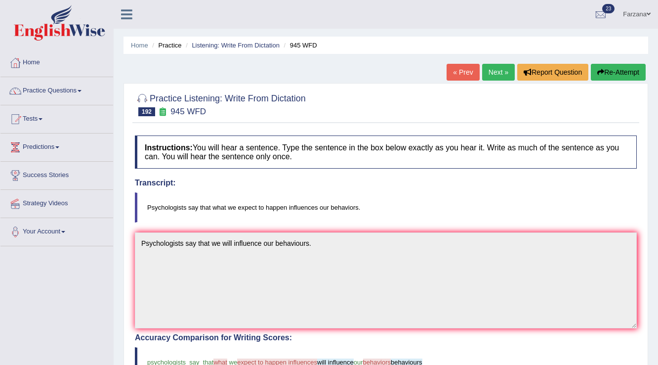
click at [484, 73] on link "Next »" at bounding box center [498, 72] width 33 height 17
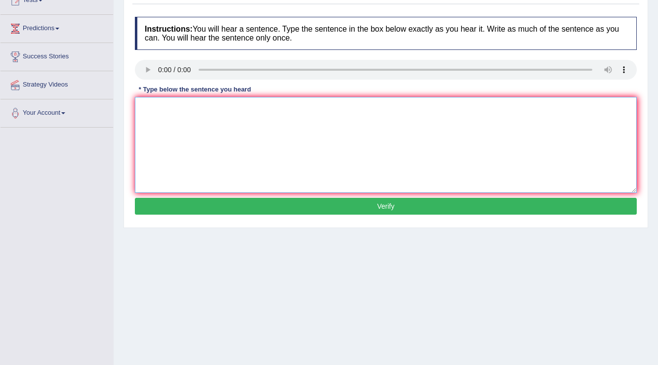
click at [198, 138] on textarea at bounding box center [386, 145] width 502 height 96
type textarea "Scientists have found all parts of the science today."
click at [288, 208] on button "Verify" at bounding box center [386, 206] width 502 height 17
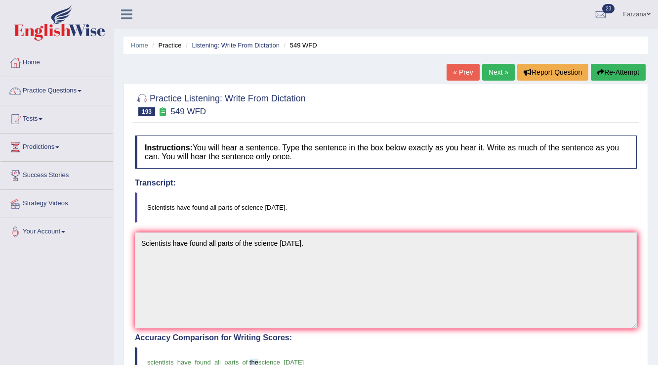
click at [512, 74] on div "« Prev Next » Report Question Re-Attempt" at bounding box center [547, 73] width 202 height 19
click at [482, 74] on link "Next »" at bounding box center [498, 72] width 33 height 17
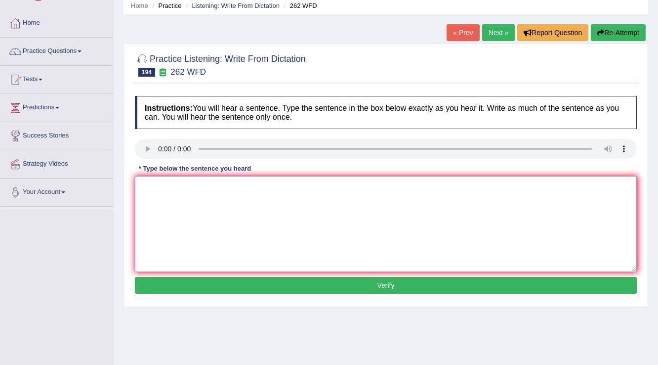
click at [284, 212] on textarea at bounding box center [386, 224] width 502 height 96
type textarea "Recession create creativity according to public wisdom."
click at [213, 286] on button "Verify" at bounding box center [386, 285] width 502 height 17
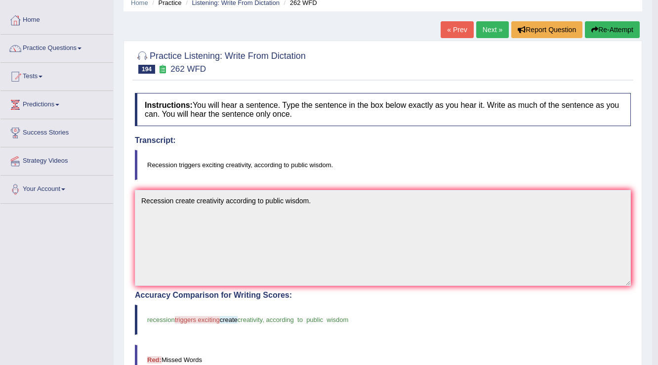
scroll to position [40, 0]
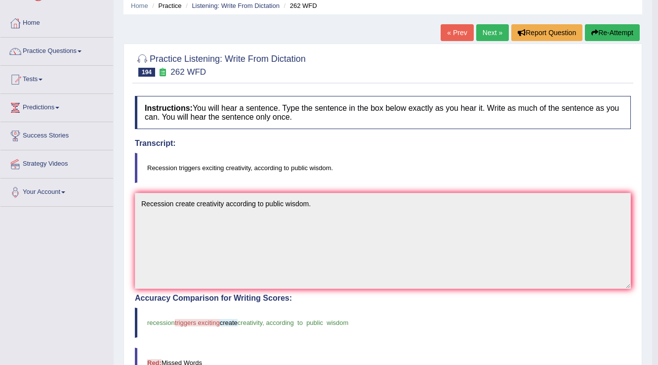
drag, startPoint x: 297, startPoint y: 209, endPoint x: 209, endPoint y: 181, distance: 92.3
click at [209, 181] on blockquote "Recession triggers exciting creativity, according to public wisdom." at bounding box center [383, 168] width 496 height 30
click at [477, 36] on link "Next »" at bounding box center [492, 32] width 33 height 17
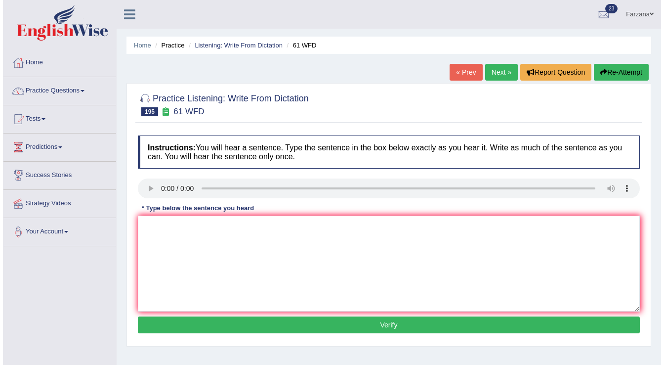
scroll to position [40, 0]
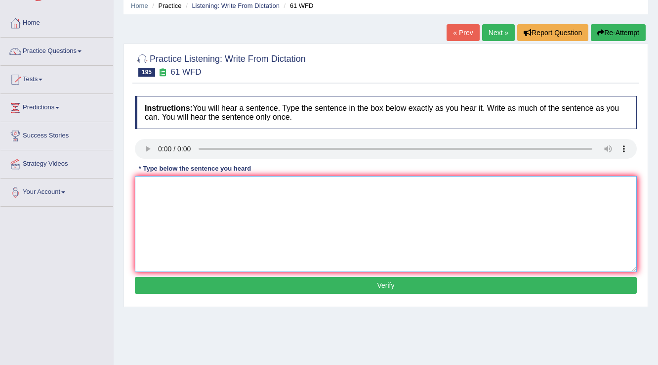
click at [160, 192] on textarea at bounding box center [386, 224] width 502 height 96
type textarea "A"
type textarea "Other all politicians play a role in culture."
click at [223, 286] on button "Verify" at bounding box center [386, 285] width 502 height 17
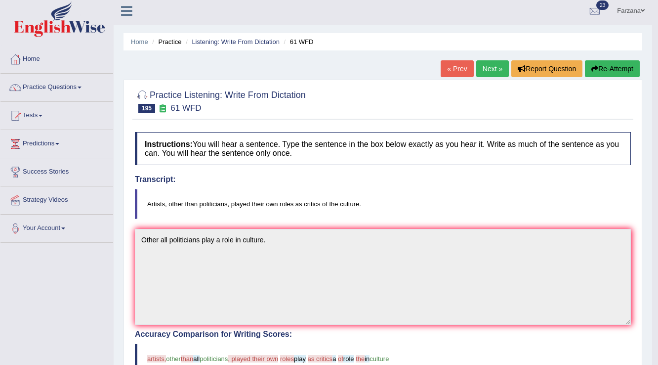
scroll to position [0, 0]
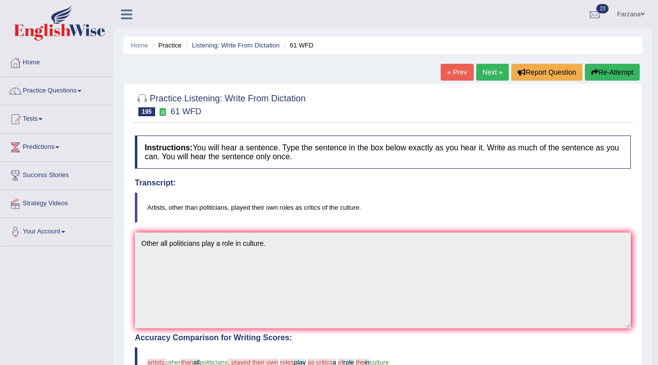
click at [482, 64] on link "Next »" at bounding box center [492, 72] width 33 height 17
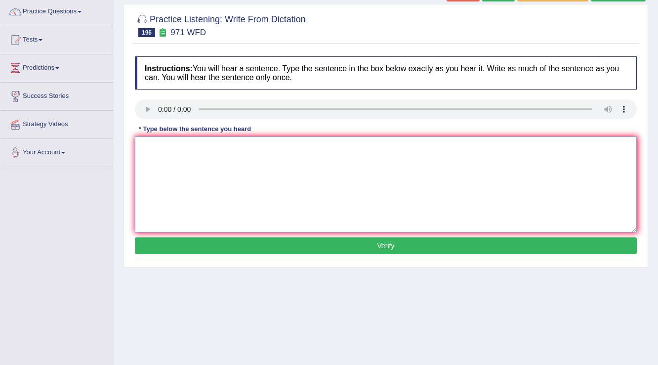
click at [232, 182] on textarea at bounding box center [386, 184] width 502 height 96
type textarea "Dealing with the growing population is a challenge for many governments."
click at [344, 242] on button "Verify" at bounding box center [386, 245] width 502 height 17
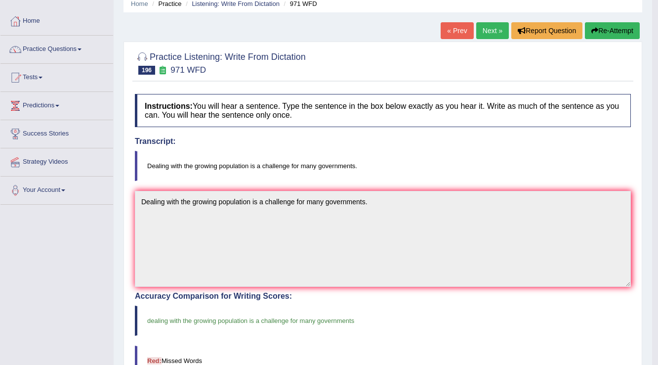
scroll to position [40, 0]
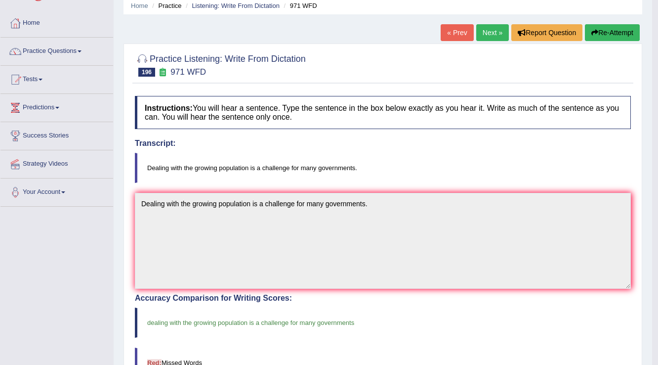
click at [484, 28] on link "Next »" at bounding box center [492, 32] width 33 height 17
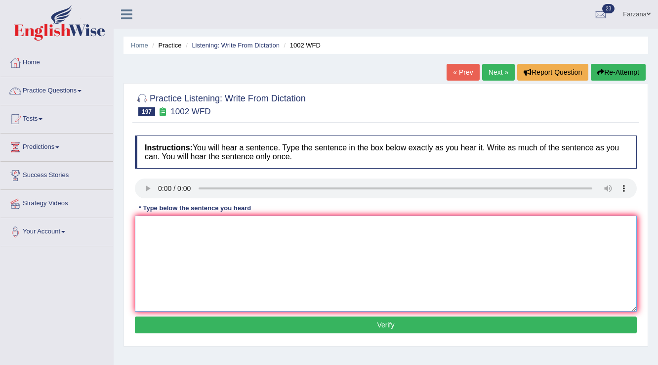
click at [324, 248] on textarea at bounding box center [386, 263] width 502 height 96
drag, startPoint x: 394, startPoint y: 278, endPoint x: 390, endPoint y: 301, distance: 23.5
click at [390, 301] on textarea "Scientists recognised the differences between molecule content contents." at bounding box center [386, 263] width 502 height 96
type textarea "Scientists recognised the differences between molecule content contents."
click at [401, 313] on div "Instructions: You will hear a sentence. Type the sentence in the box below exac…" at bounding box center [385, 235] width 507 height 210
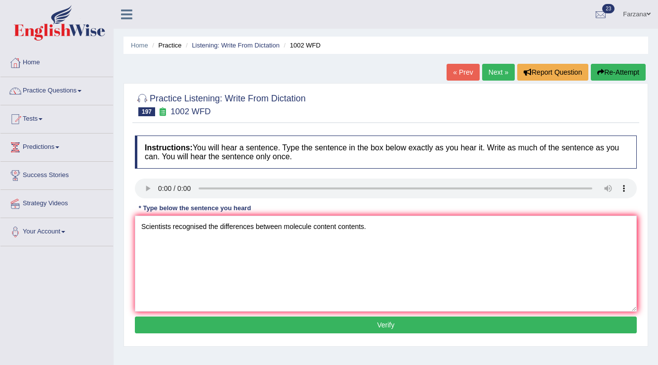
click at [399, 318] on button "Verify" at bounding box center [386, 324] width 502 height 17
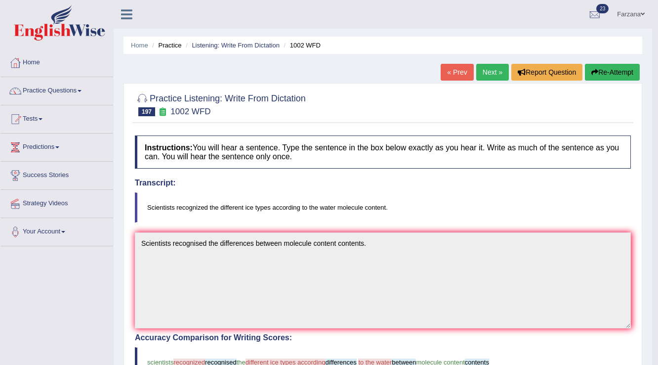
drag, startPoint x: 300, startPoint y: 245, endPoint x: 470, endPoint y: 69, distance: 244.9
click at [470, 69] on div "« Prev Next » Report Question Re-Attempt" at bounding box center [542, 73] width 202 height 19
click at [514, 65] on button "Report Question" at bounding box center [546, 72] width 71 height 17
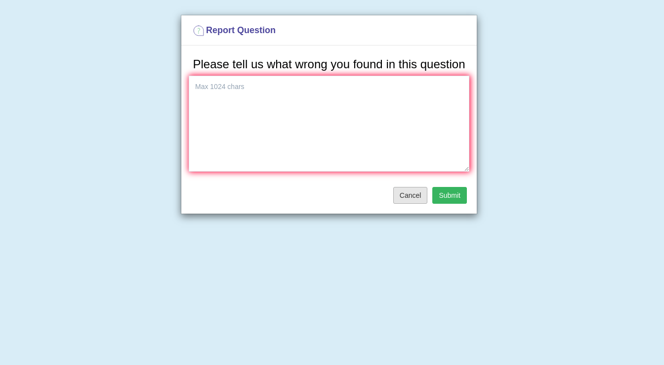
click at [406, 199] on button "Cancel" at bounding box center [410, 195] width 35 height 17
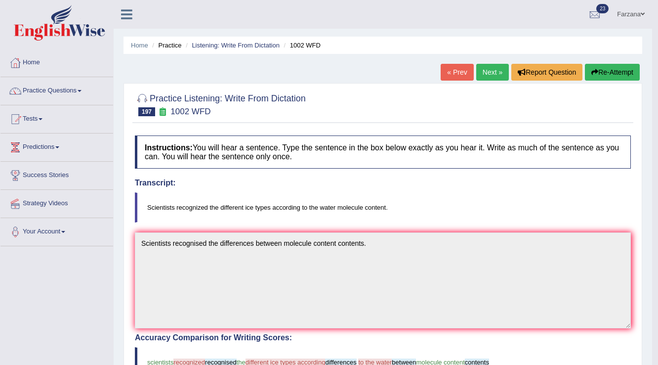
click at [491, 71] on link "Next »" at bounding box center [492, 72] width 33 height 17
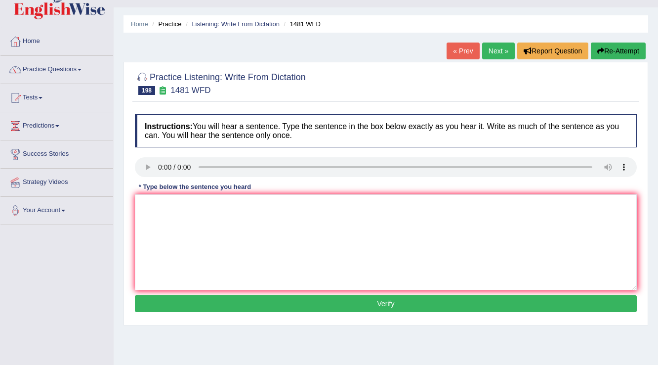
scroll to position [40, 0]
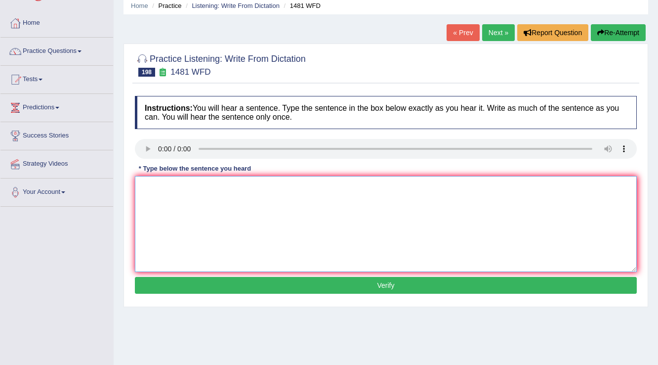
click at [138, 186] on textarea at bounding box center [386, 224] width 502 height 96
type textarea "K"
type textarea "Lecture outlines are available on the faculty board on the website."
click at [269, 278] on button "Verify" at bounding box center [386, 285] width 502 height 17
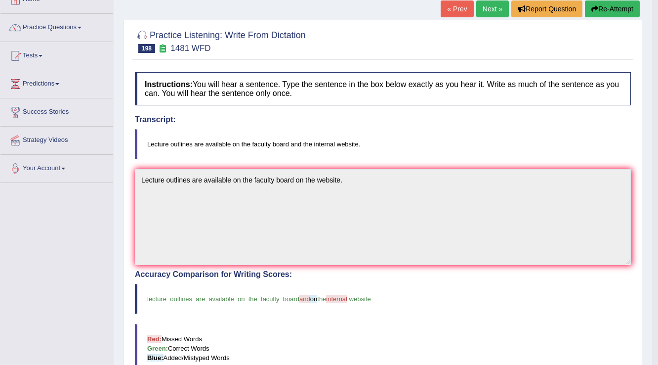
scroll to position [0, 0]
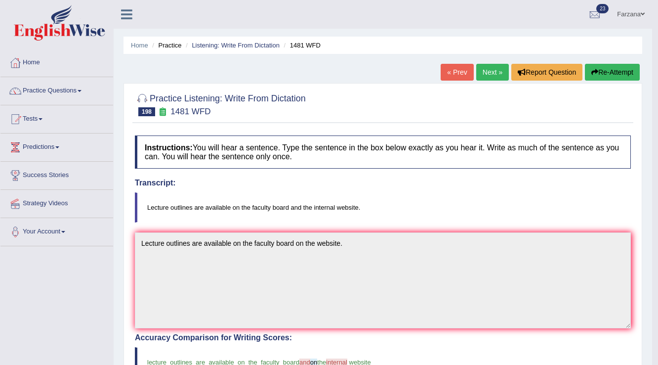
click at [484, 68] on link "Next »" at bounding box center [492, 72] width 33 height 17
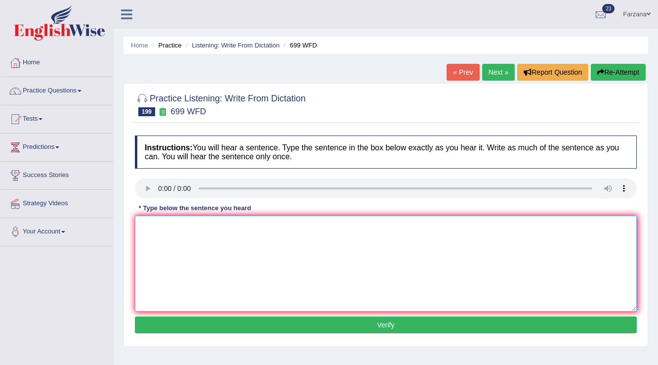
drag, startPoint x: 226, startPoint y: 223, endPoint x: 227, endPoint y: 228, distance: 5.0
click at [227, 228] on textarea at bounding box center [386, 263] width 502 height 96
type textarea "We hold the visit visiting days this year for all undergraduates' students."
click at [291, 317] on button "Verify" at bounding box center [386, 324] width 502 height 17
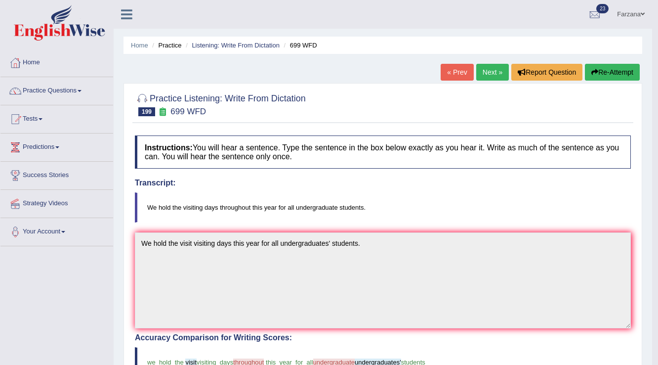
click at [475, 61] on div "Home Practice Listening: Write From Dictation 699 WFD « Prev Next » Report Ques…" at bounding box center [383, 307] width 538 height 615
click at [477, 75] on link "Next »" at bounding box center [492, 72] width 33 height 17
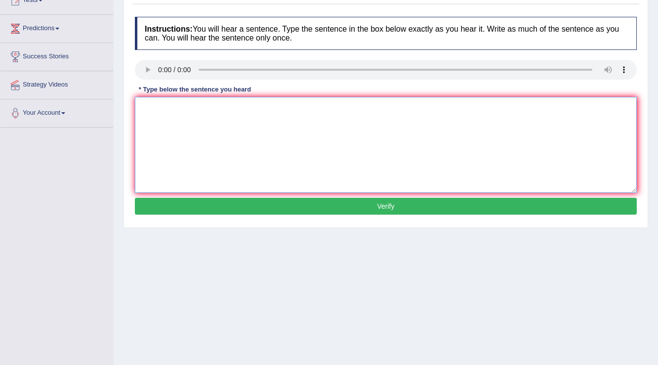
click at [183, 119] on textarea at bounding box center [386, 145] width 502 height 96
type textarea "Order other plants emphasize on the extension community."
drag, startPoint x: 291, startPoint y: 204, endPoint x: 275, endPoint y: 202, distance: 17.0
click at [288, 203] on button "Verify" at bounding box center [386, 206] width 502 height 17
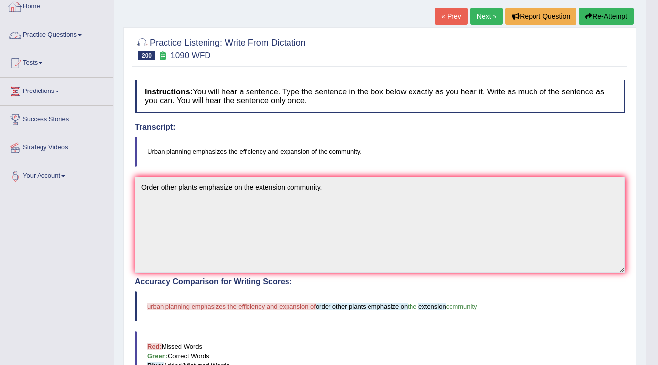
scroll to position [75, 0]
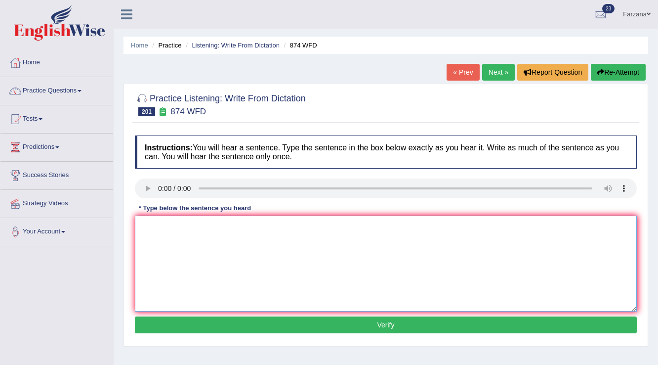
click at [255, 261] on textarea at bounding box center [386, 263] width 502 height 96
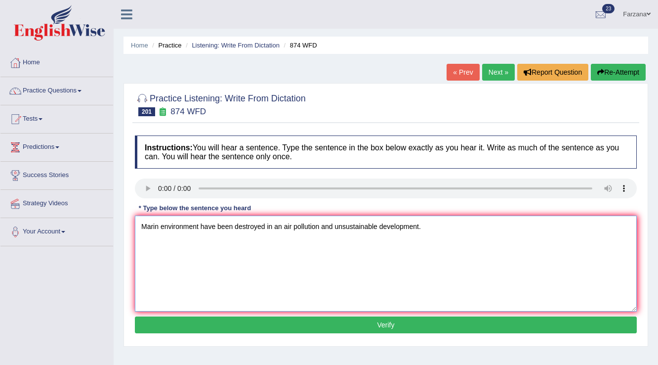
type textarea "Marin environment have been destroyed in an air pollution and unsustainable dev…"
click at [244, 330] on button "Verify" at bounding box center [386, 324] width 502 height 17
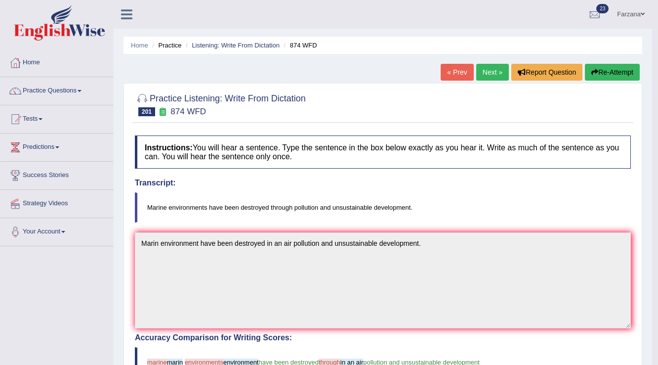
click at [493, 71] on link "Next »" at bounding box center [492, 72] width 33 height 17
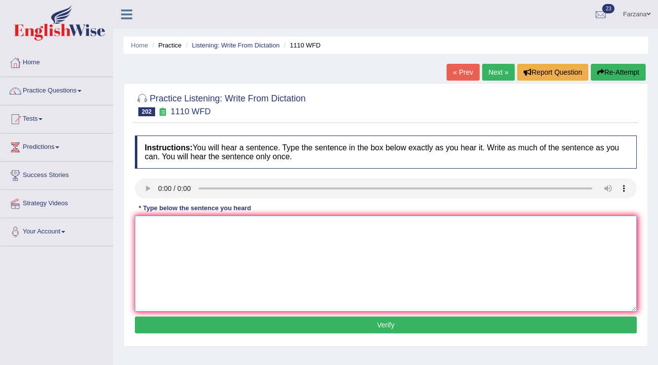
click at [372, 299] on textarea at bounding box center [386, 263] width 502 height 96
type textarea "The course will start with the history of architecture."
click at [259, 330] on button "Verify" at bounding box center [386, 324] width 502 height 17
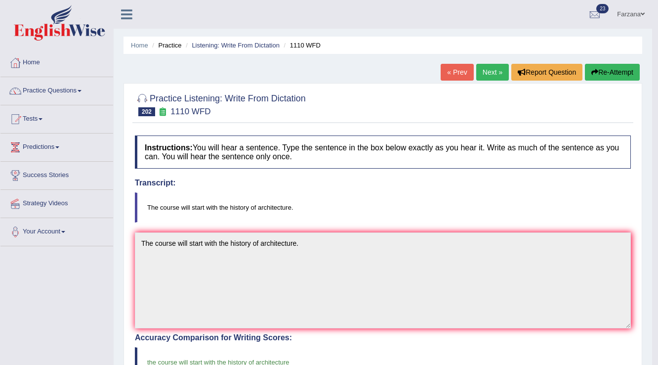
click at [497, 64] on link "Next »" at bounding box center [492, 72] width 33 height 17
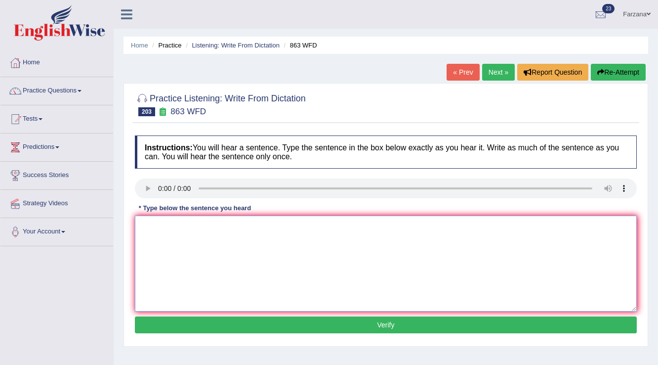
click at [379, 257] on textarea at bounding box center [386, 263] width 502 height 96
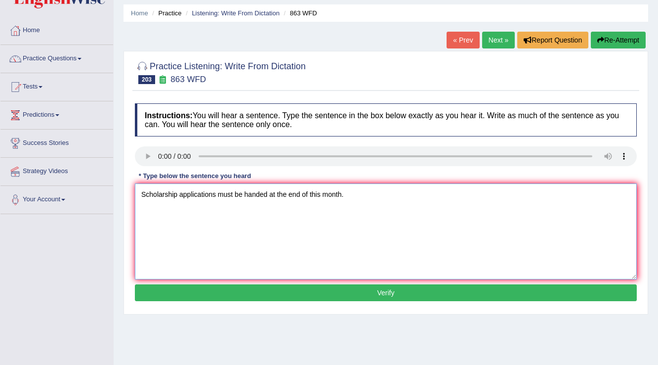
scroll to position [79, 0]
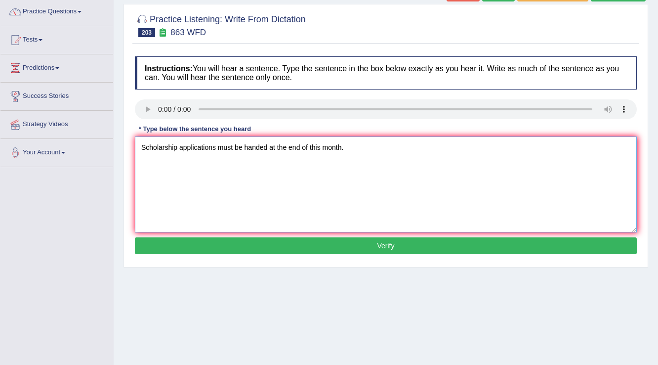
type textarea "Scholarship applications must be handed at the end of this month."
click at [261, 237] on button "Verify" at bounding box center [386, 245] width 502 height 17
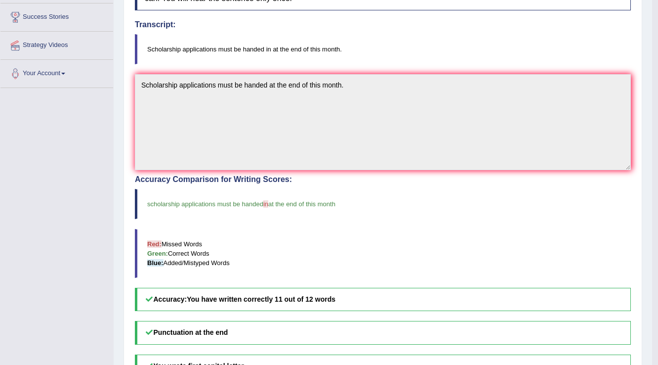
scroll to position [0, 0]
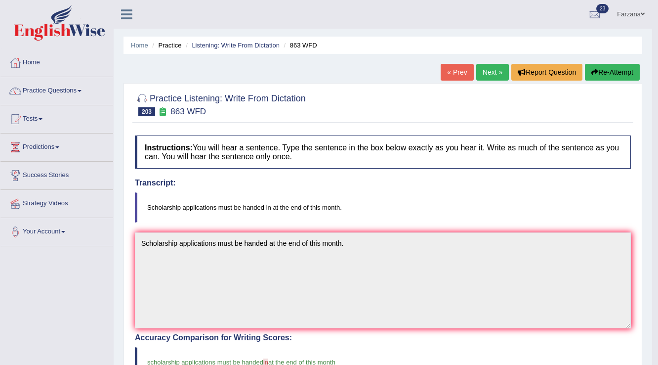
click at [486, 71] on link "Next »" at bounding box center [492, 72] width 33 height 17
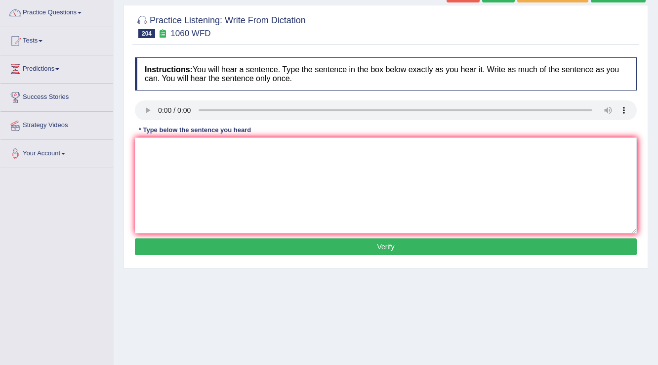
scroll to position [79, 0]
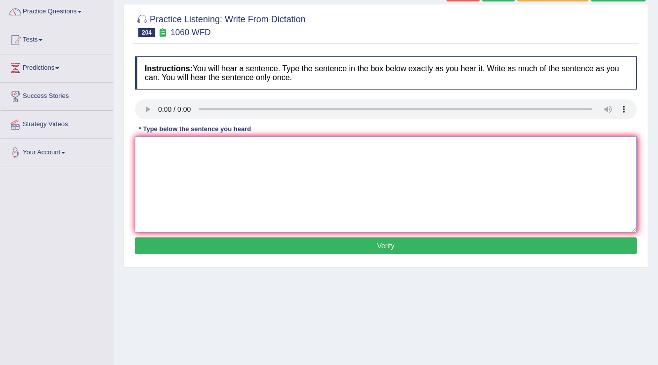
click at [192, 188] on textarea at bounding box center [386, 184] width 502 height 96
type textarea "K"
click at [245, 153] on textarea "Linguistic is the scientific part of tghe language." at bounding box center [386, 184] width 502 height 96
type textarea "Linguistic is the scientific part of the language."
click at [238, 249] on button "Verify" at bounding box center [386, 245] width 502 height 17
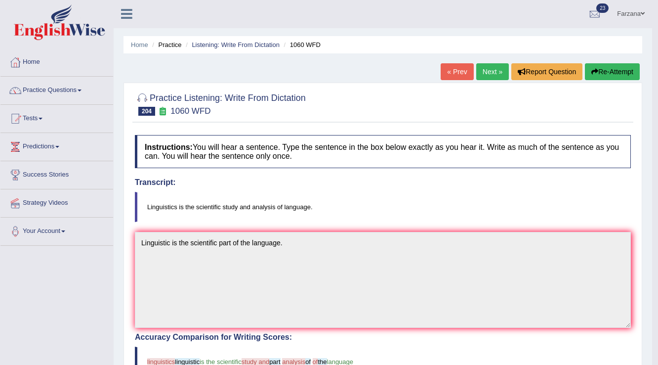
scroll to position [0, 0]
click at [476, 79] on link "Next »" at bounding box center [492, 72] width 33 height 17
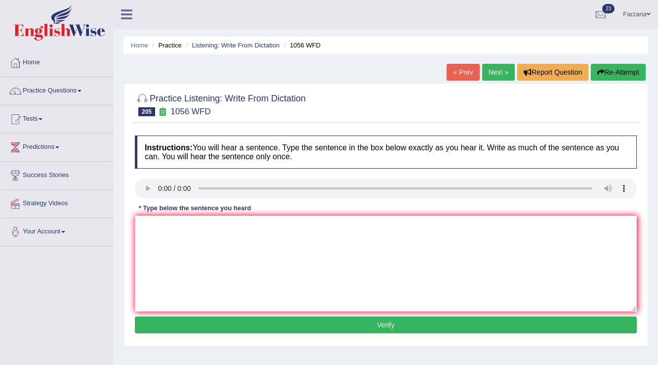
click at [268, 316] on button "Verify" at bounding box center [386, 324] width 502 height 17
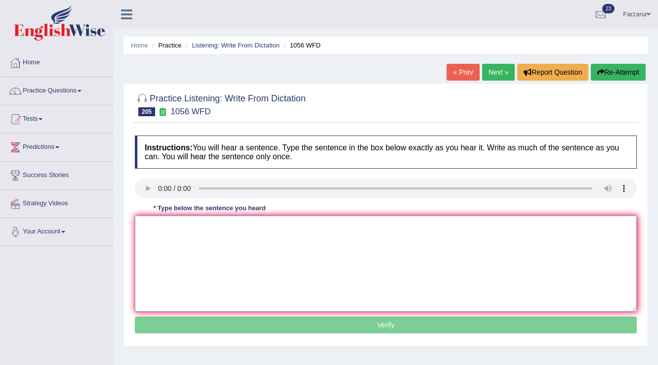
click at [272, 281] on textarea at bounding box center [386, 263] width 502 height 96
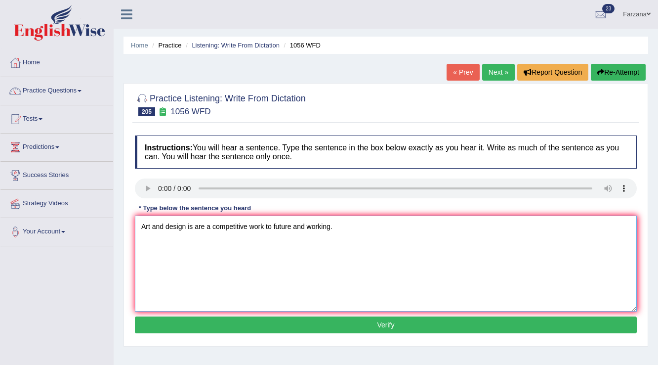
type textarea "Art and design is are a competitive work to future and working."
click at [203, 325] on button "Verify" at bounding box center [386, 324] width 502 height 17
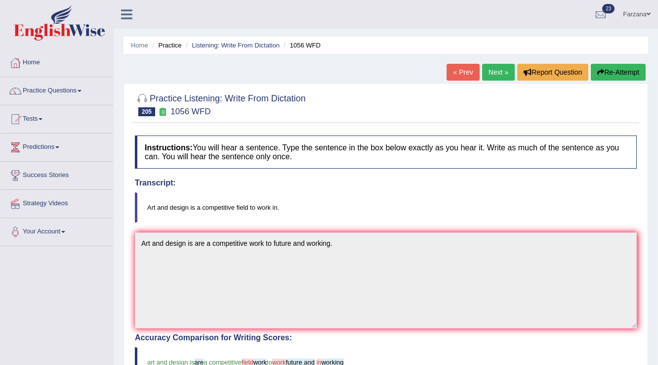
click at [495, 69] on link "Next »" at bounding box center [498, 72] width 33 height 17
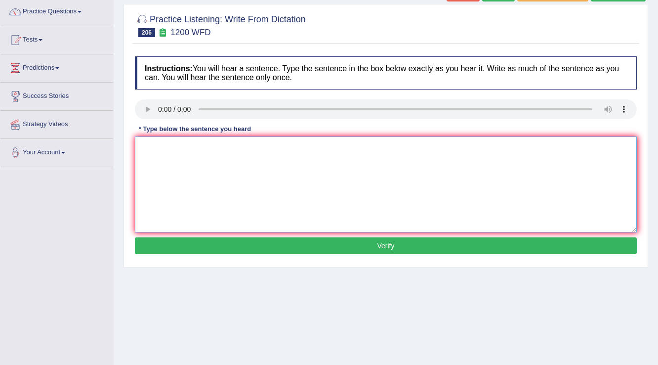
click at [280, 166] on textarea at bounding box center [386, 184] width 502 height 96
type textarea "We are facing a disposal on the capus."
click at [342, 256] on div "Instructions: You will hear a sentence. Type the sentence in the box below exac…" at bounding box center [385, 156] width 507 height 210
click at [340, 252] on button "Verify" at bounding box center [386, 245] width 502 height 17
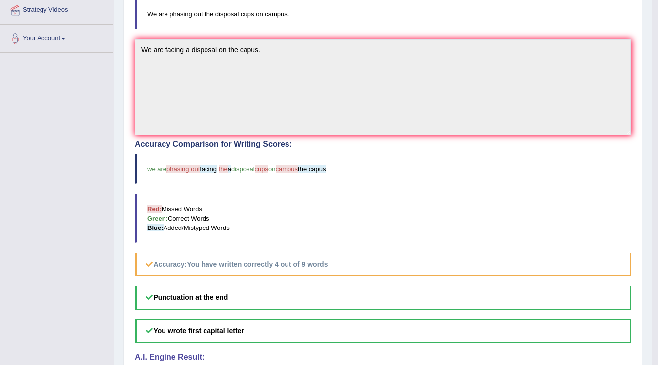
scroll to position [198, 0]
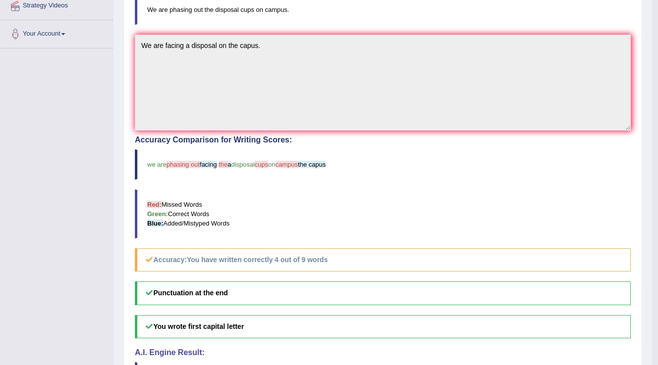
click at [217, 264] on h5 "Accuracy: You have written correctly 4 out of 9 words" at bounding box center [383, 259] width 496 height 23
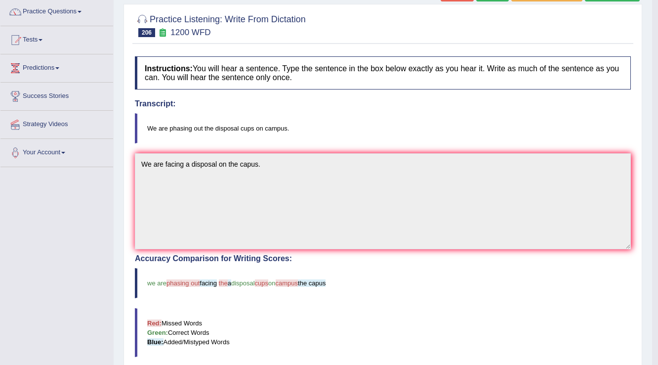
scroll to position [79, 0]
click at [221, 122] on blockquote "We are phasing out the disposal cups on campus." at bounding box center [383, 128] width 496 height 30
click at [260, 135] on blockquote "We are phasing out the disposal cups on campus." at bounding box center [383, 128] width 496 height 30
click at [257, 135] on blockquote "We are phasing out the disposal cups on campus." at bounding box center [383, 128] width 496 height 30
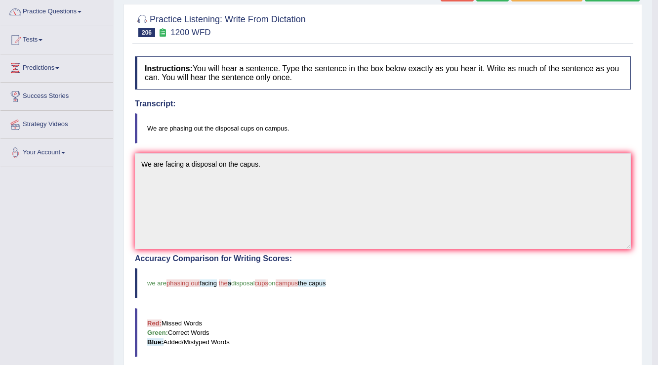
click at [246, 151] on div "Instructions: You will hear a sentence. Type the sentence in the box below exac…" at bounding box center [382, 287] width 501 height 472
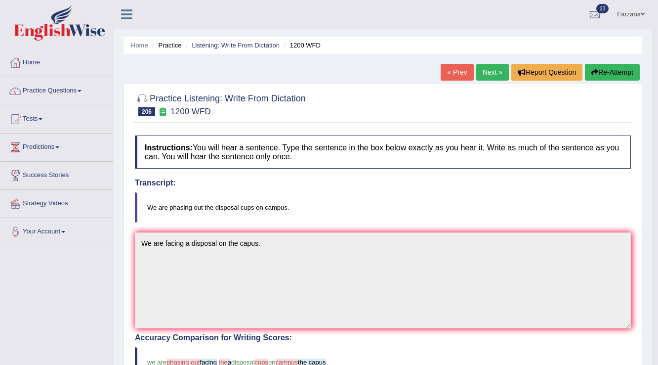
click at [500, 77] on link "Next »" at bounding box center [492, 72] width 33 height 17
